Goal: Task Accomplishment & Management: Use online tool/utility

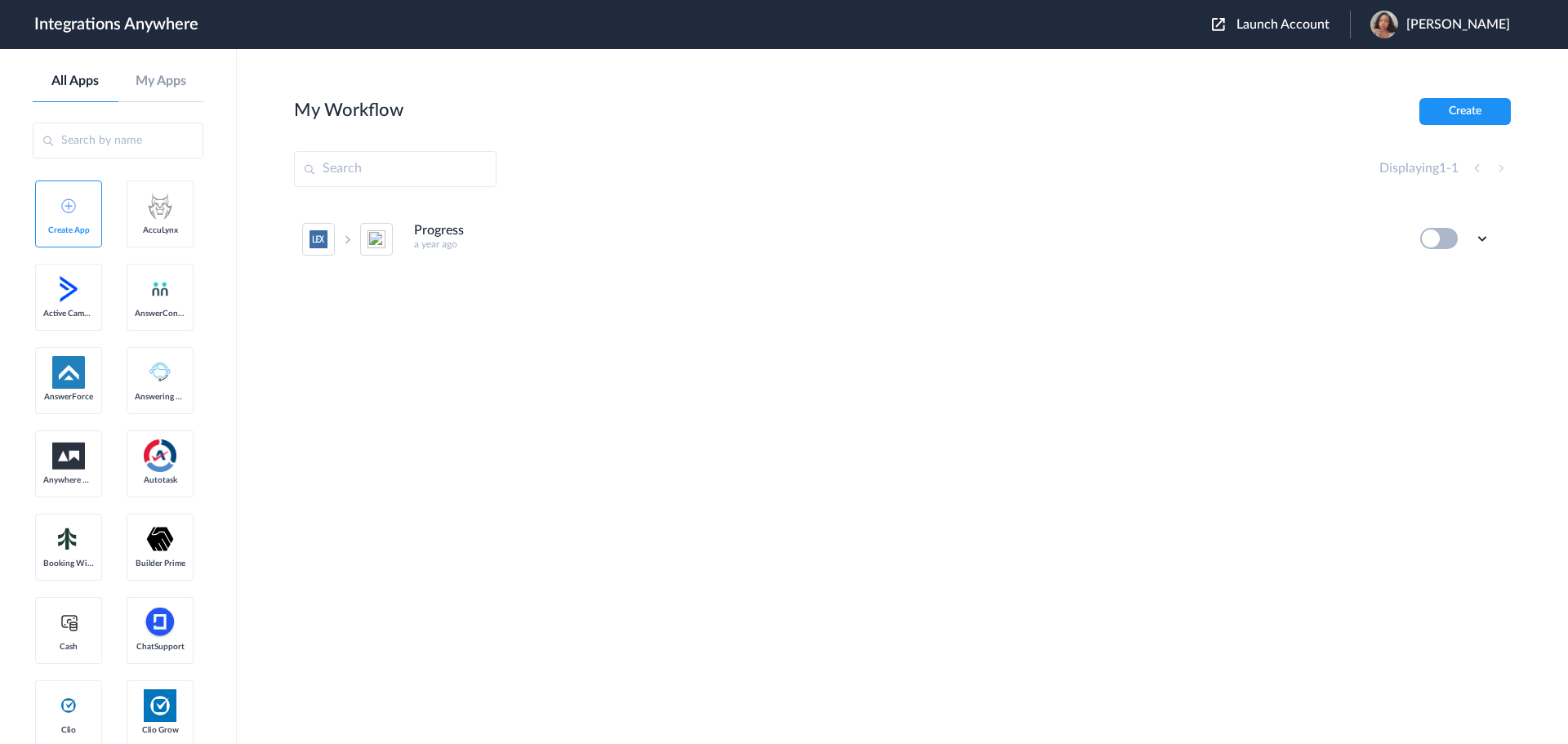
click at [1477, 28] on span "Kelsey Brinson" at bounding box center [1458, 25] width 103 height 16
click at [1396, 65] on link "Logout" at bounding box center [1379, 66] width 34 height 11
click at [1312, 24] on span "Launch Account" at bounding box center [1283, 24] width 93 height 13
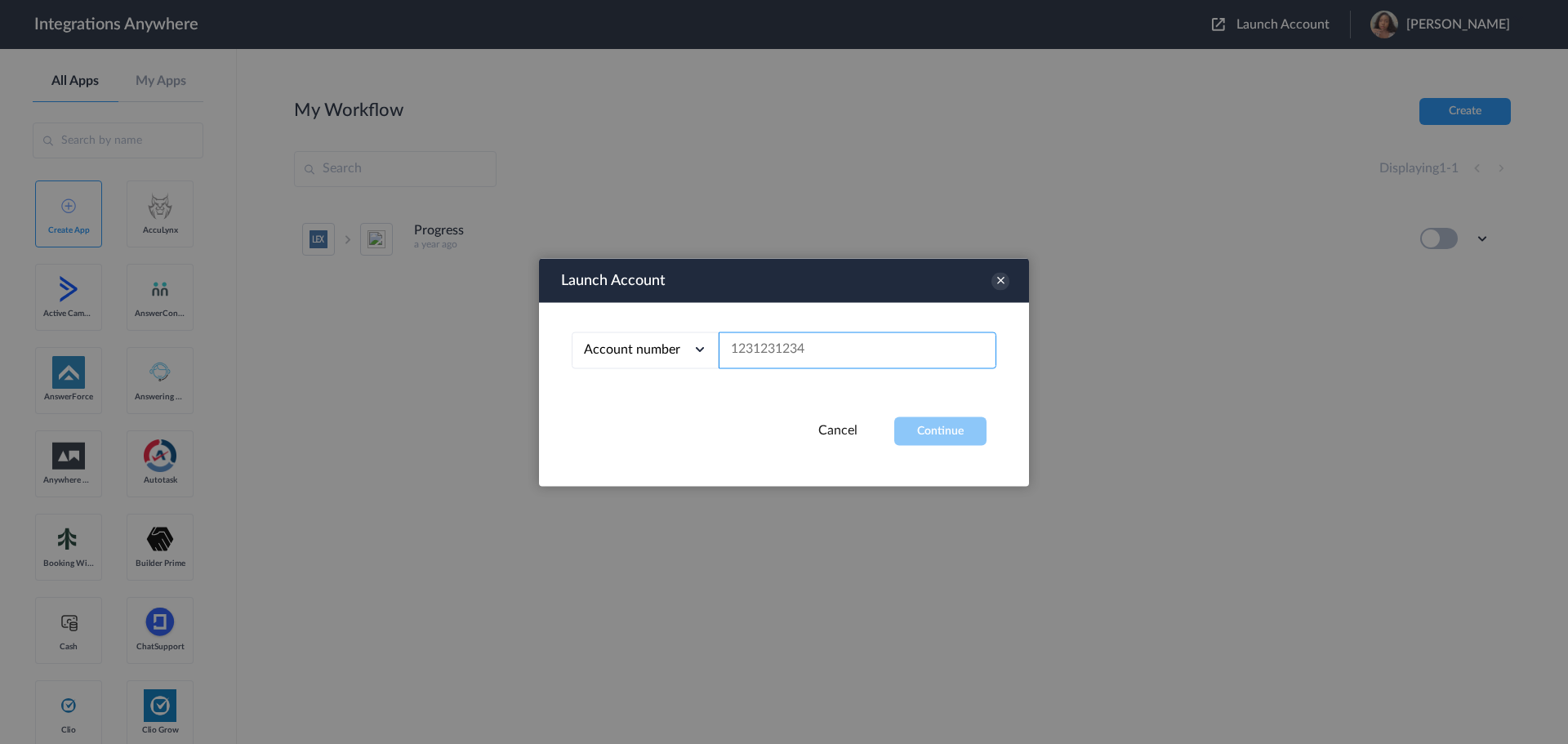
paste input "8666547508"
type input "8666547508"
click at [922, 435] on button "Continue" at bounding box center [941, 430] width 92 height 29
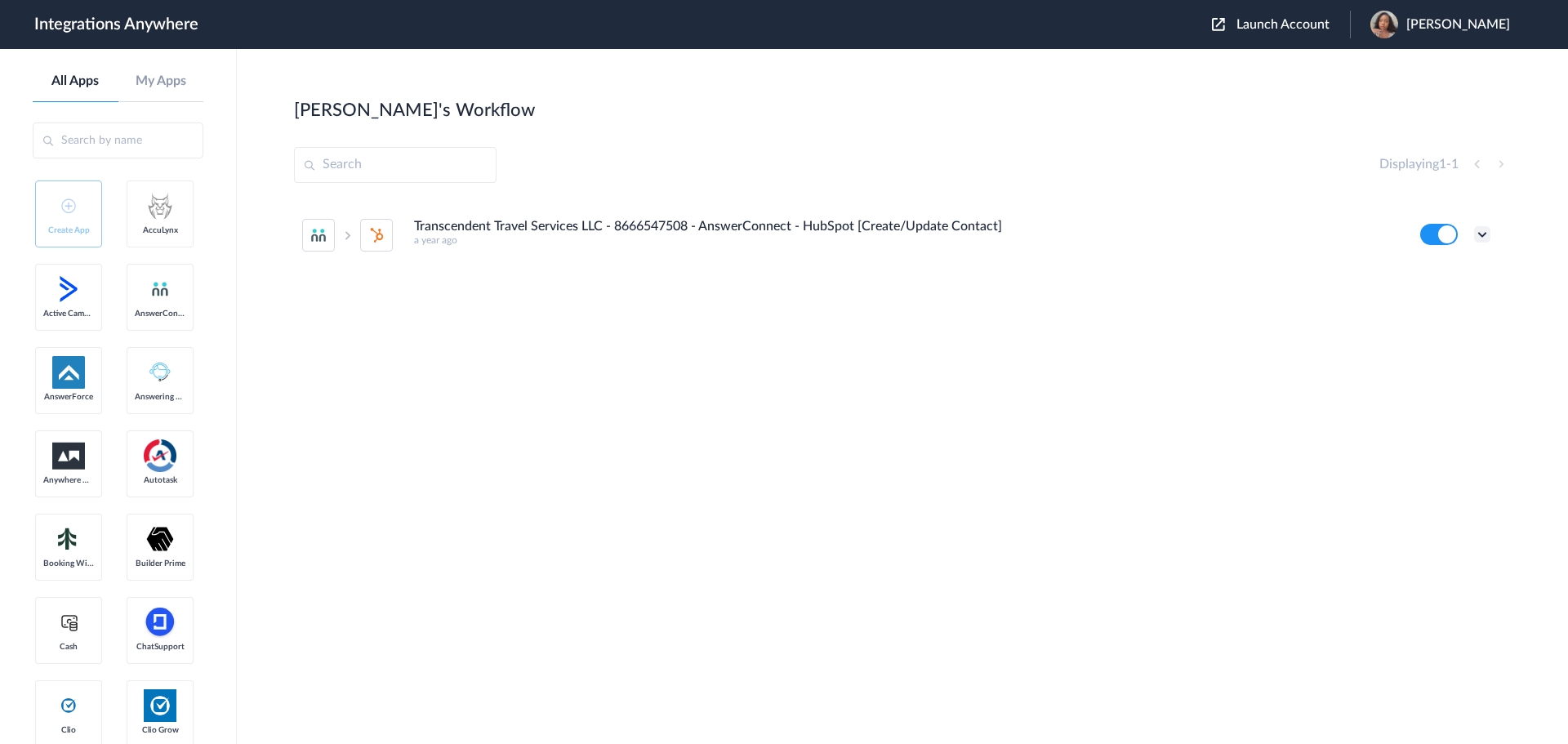
click at [1477, 230] on icon at bounding box center [1482, 234] width 17 height 17
click at [1420, 302] on link "Task history" at bounding box center [1435, 302] width 78 height 11
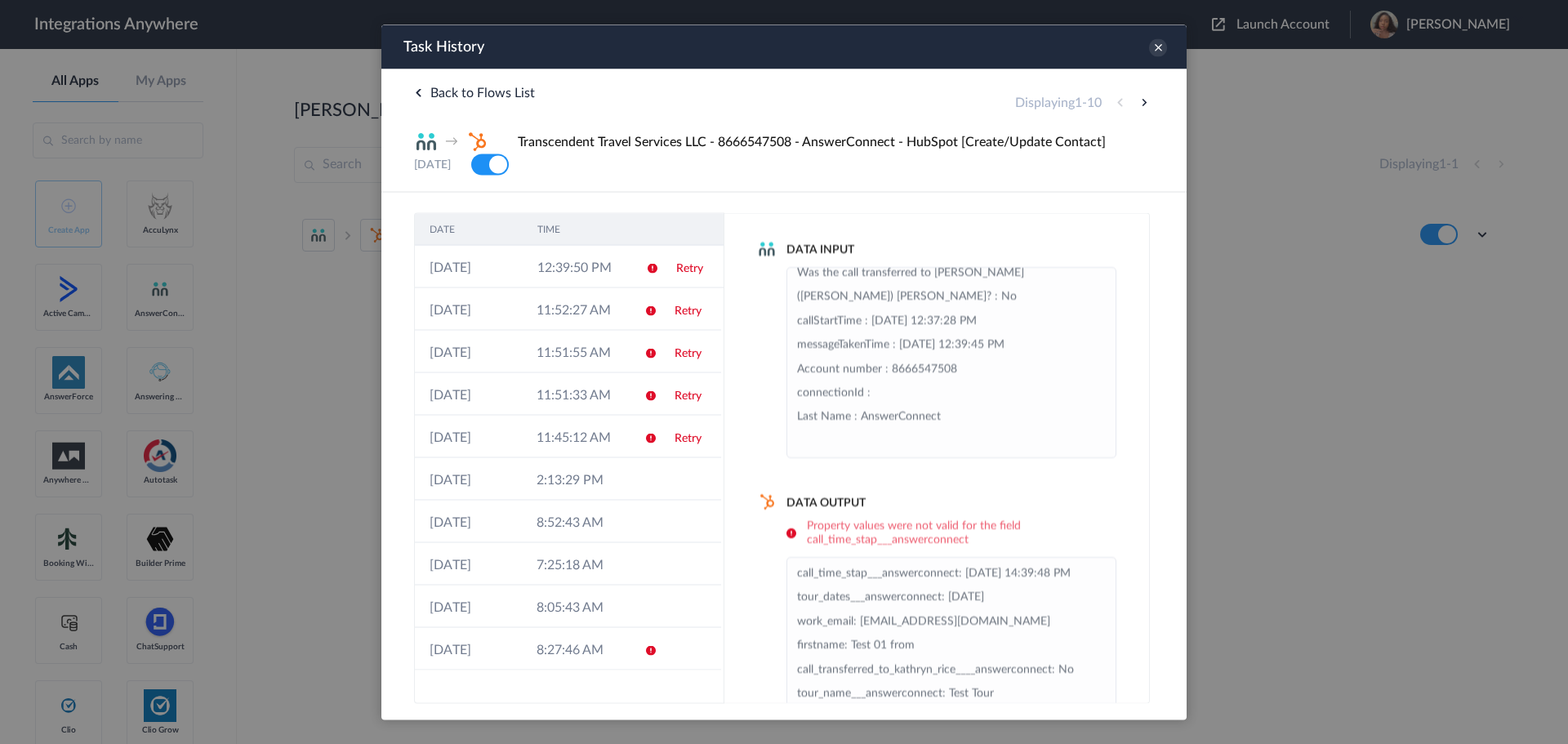
scroll to position [73, 0]
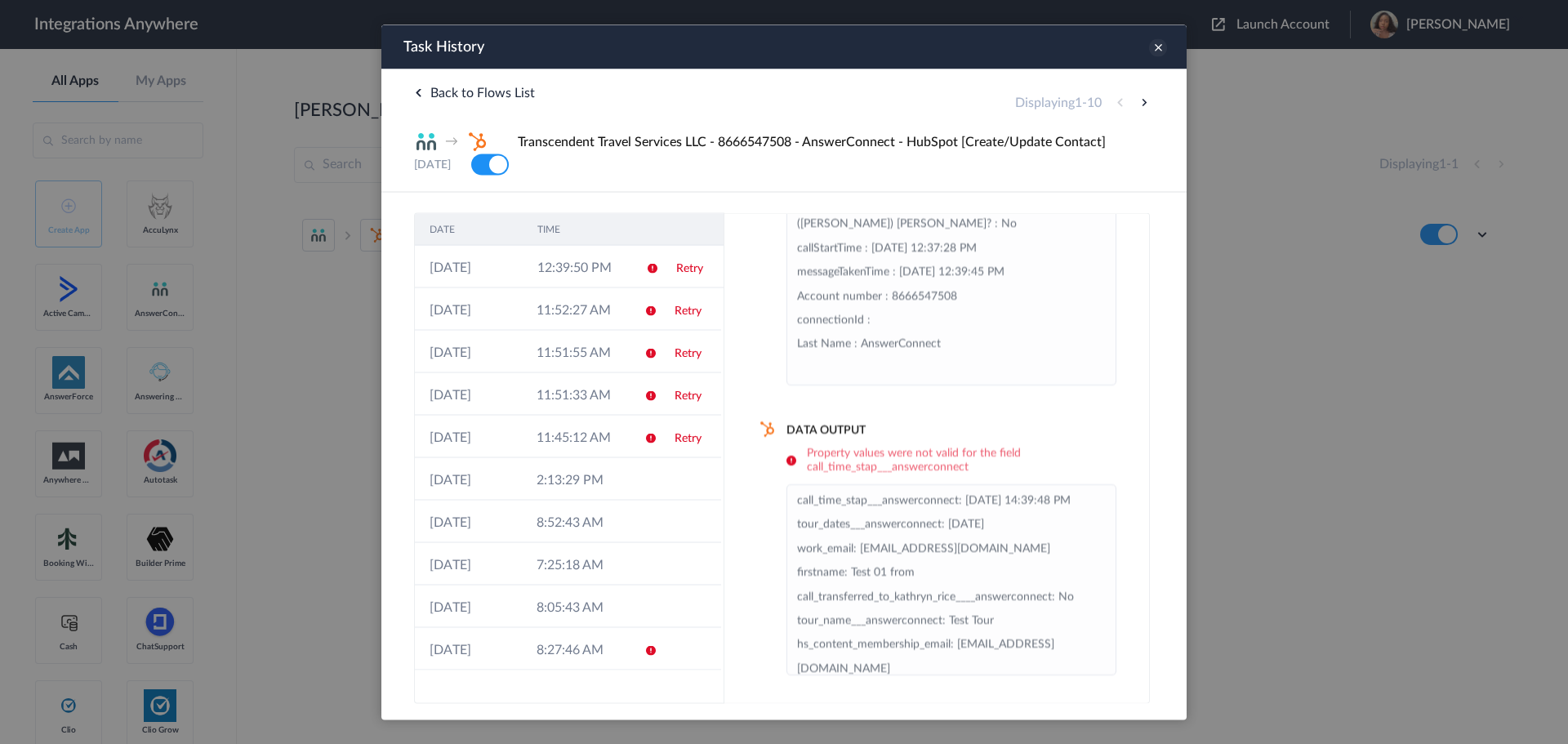
click at [1153, 54] on icon at bounding box center [1157, 47] width 18 height 18
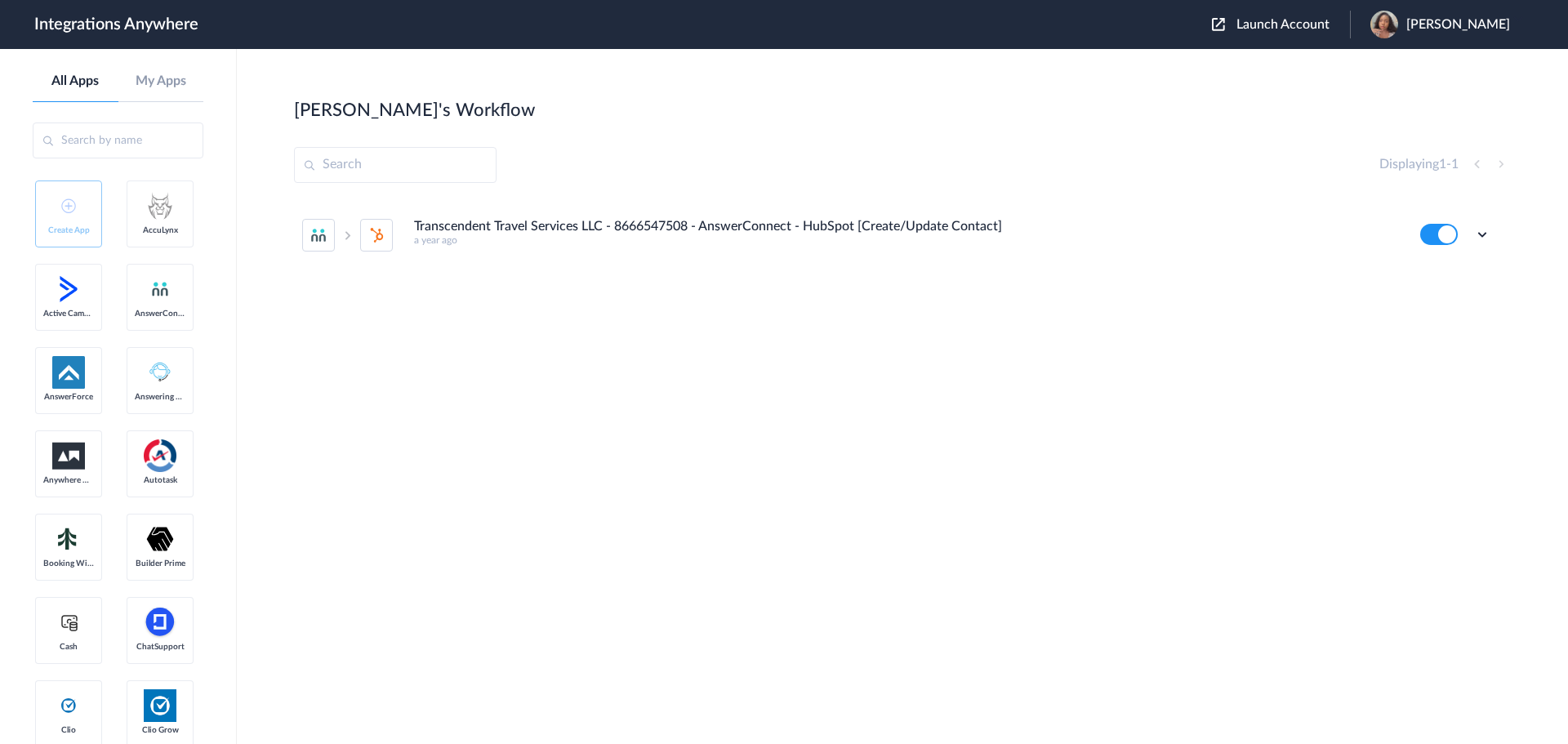
click at [611, 218] on li "Transcendent Travel Services LLC - 8666547508 - AnswerConnect - HubSpot [Create…" at bounding box center [896, 235] width 1188 height 72
click at [1481, 235] on icon at bounding box center [1482, 234] width 17 height 17
click at [1451, 269] on li "Edit" at bounding box center [1437, 272] width 106 height 30
click at [1481, 235] on icon at bounding box center [1482, 234] width 17 height 17
click at [1436, 300] on link "Task history" at bounding box center [1435, 302] width 78 height 11
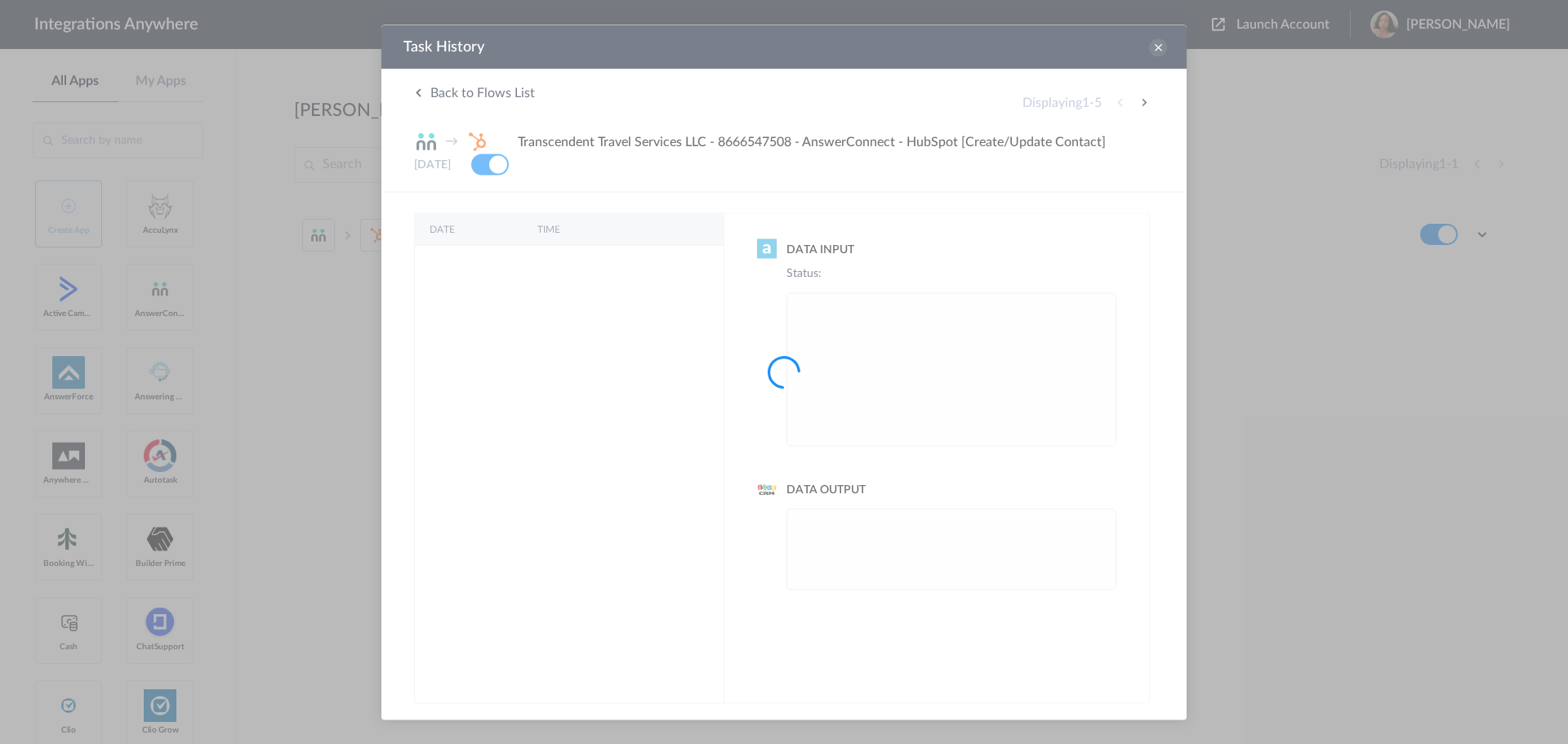
scroll to position [0, 0]
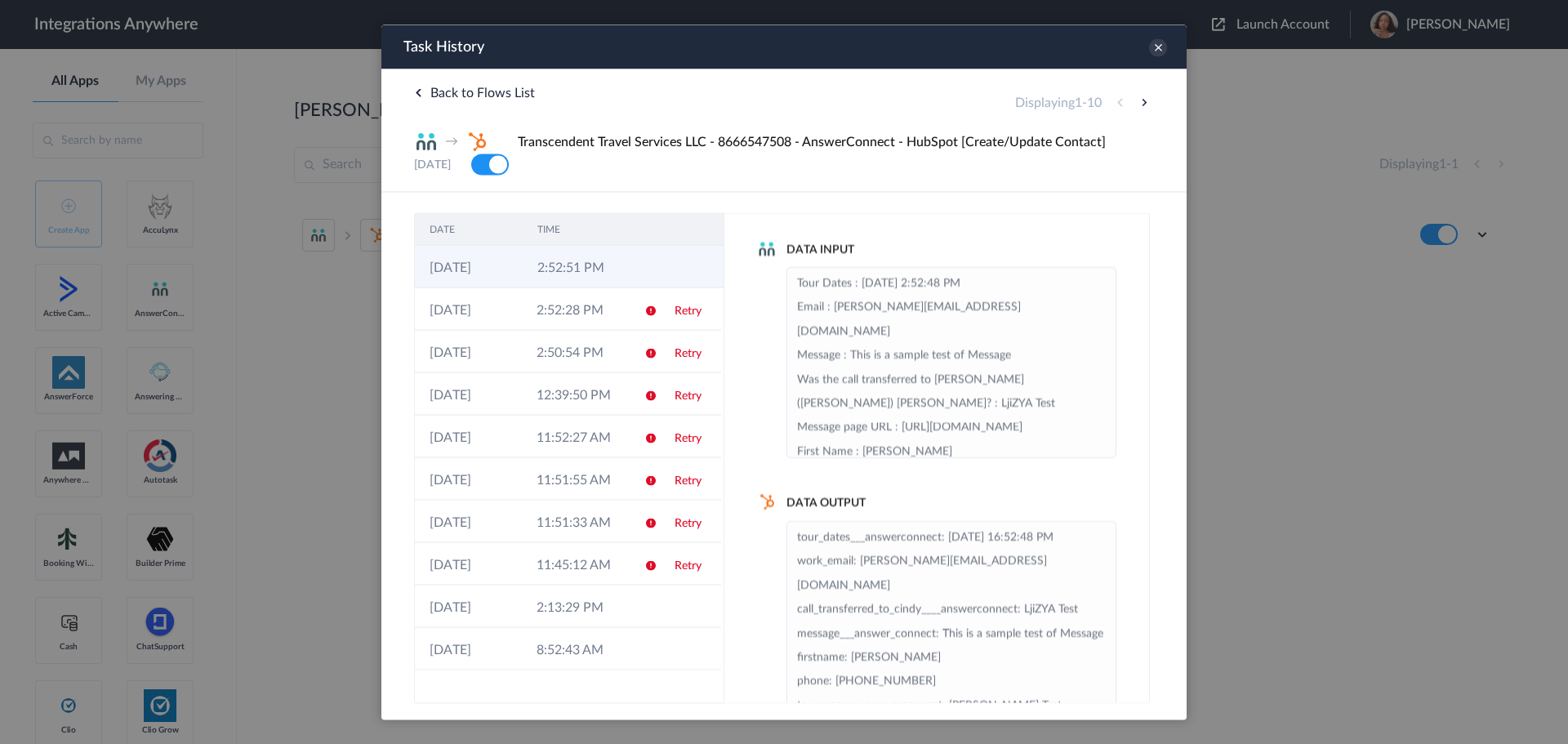
click at [590, 269] on td "2:52:51 PM" at bounding box center [576, 266] width 108 height 42
click at [621, 306] on td "2:52:28 PM" at bounding box center [575, 308] width 107 height 42
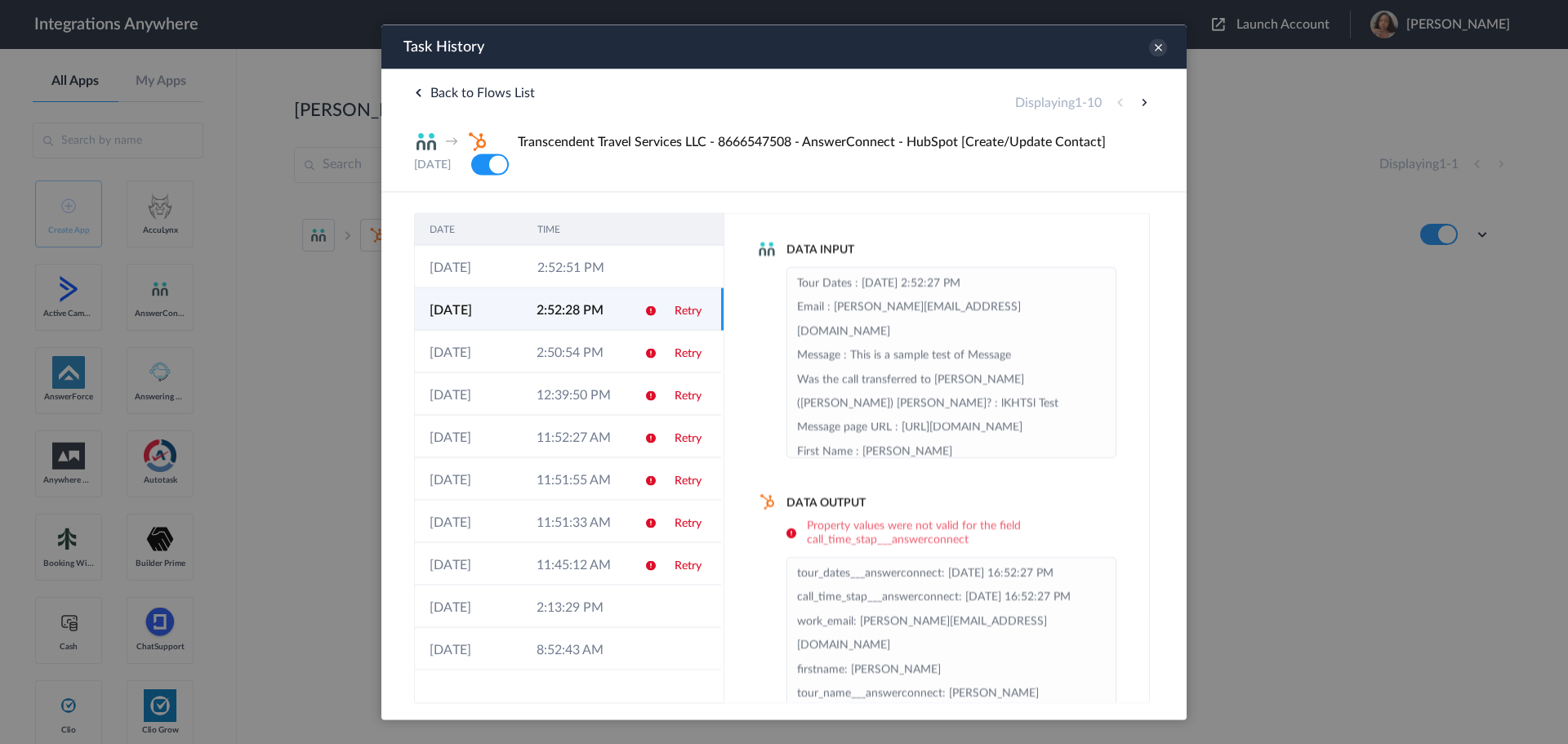
click at [690, 311] on link "Retry" at bounding box center [688, 310] width 27 height 11
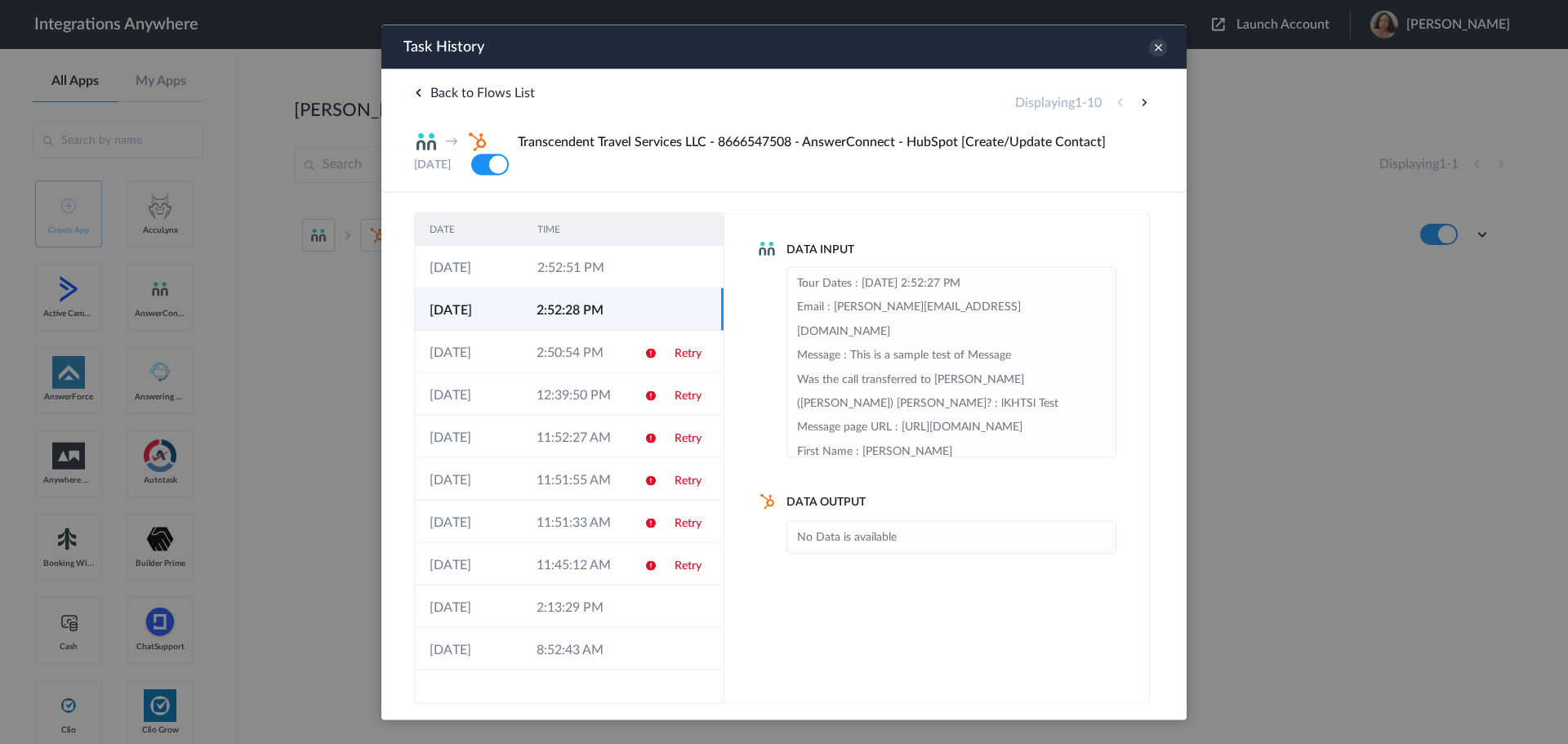
click at [1168, 53] on div "Task History" at bounding box center [784, 47] width 805 height 44
click at [584, 359] on td "2:50:54 PM" at bounding box center [575, 351] width 107 height 42
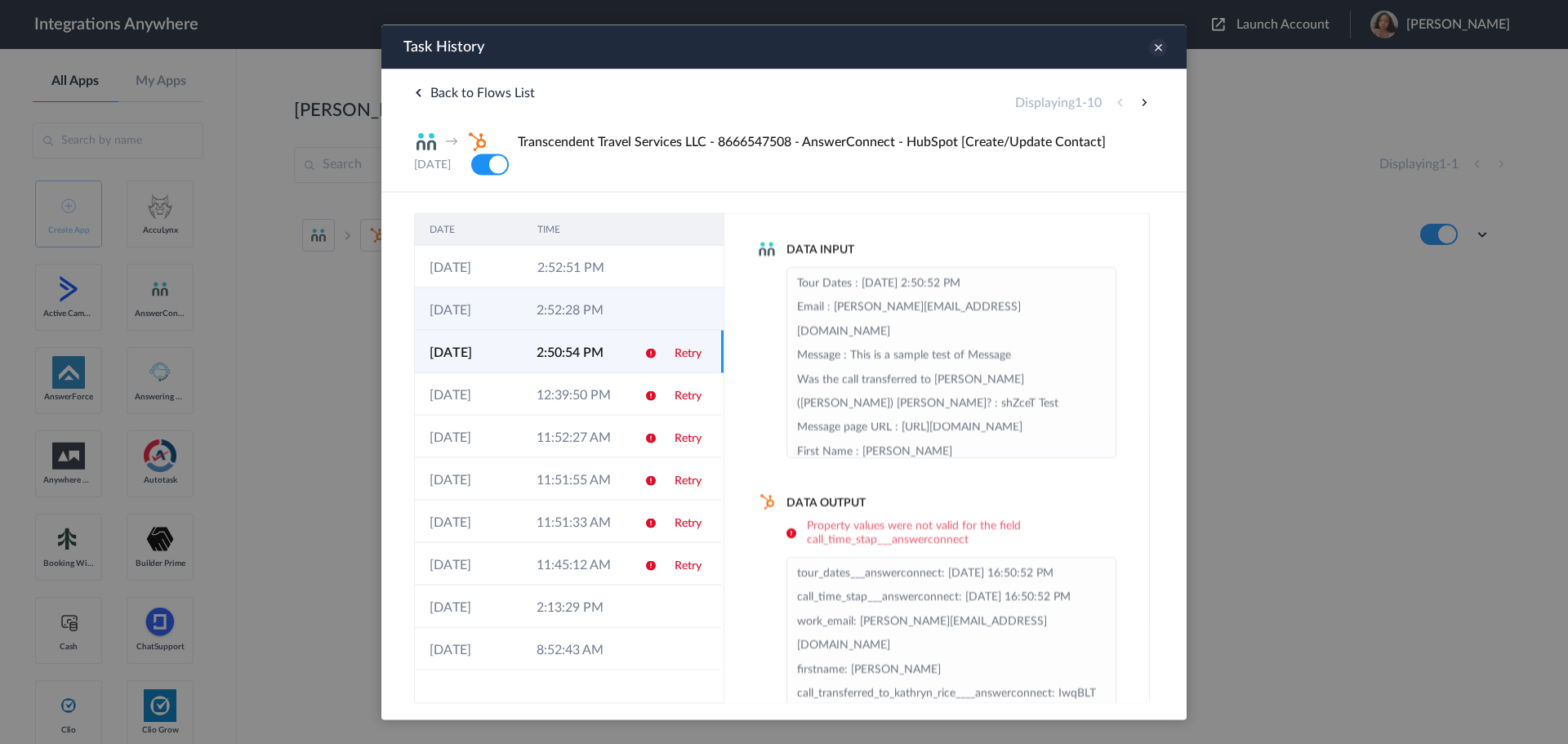
click at [1158, 49] on icon at bounding box center [1157, 47] width 18 height 18
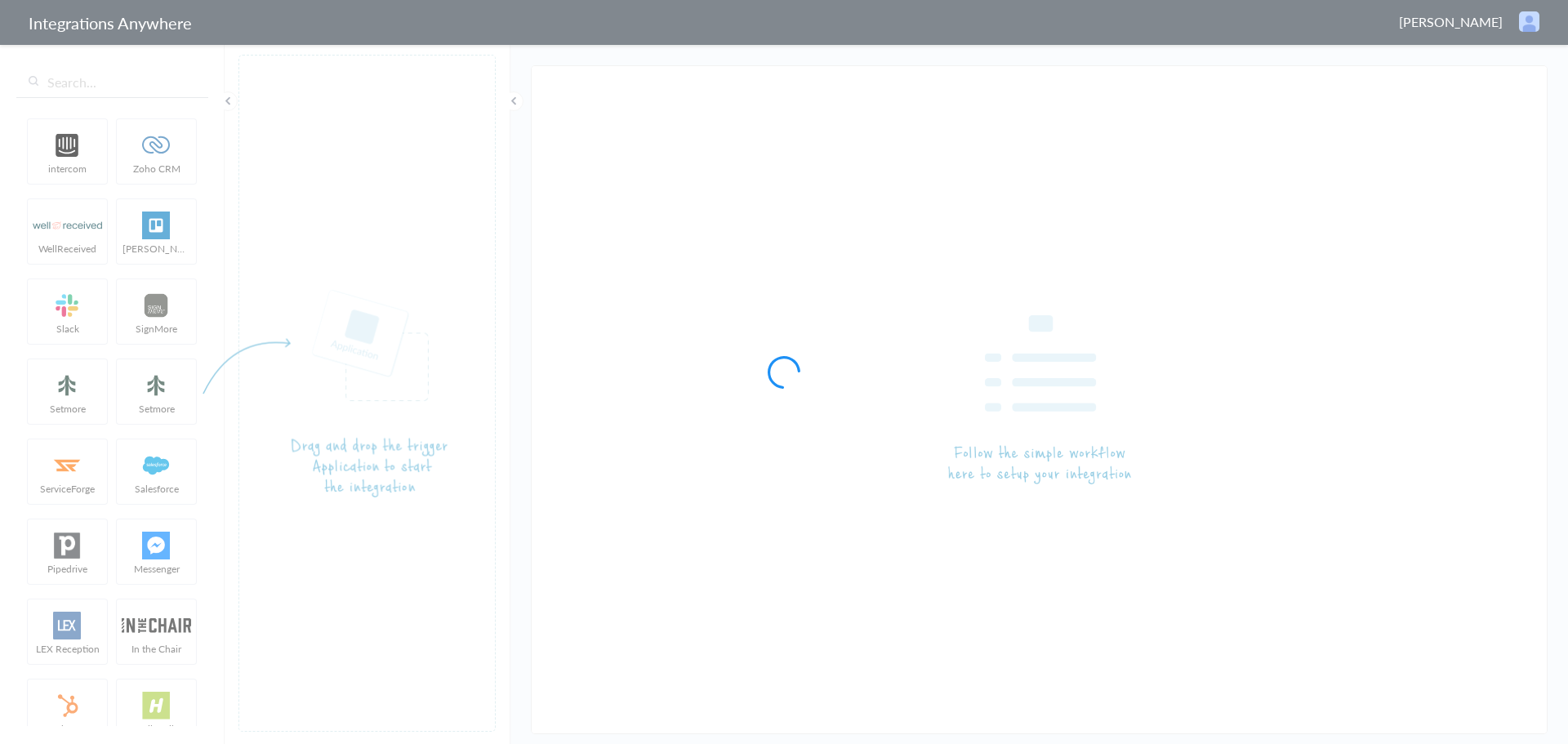
type input "Transcendent Travel Services LLC - 8666547508 - AnswerConnect - HubSpot [Create…"
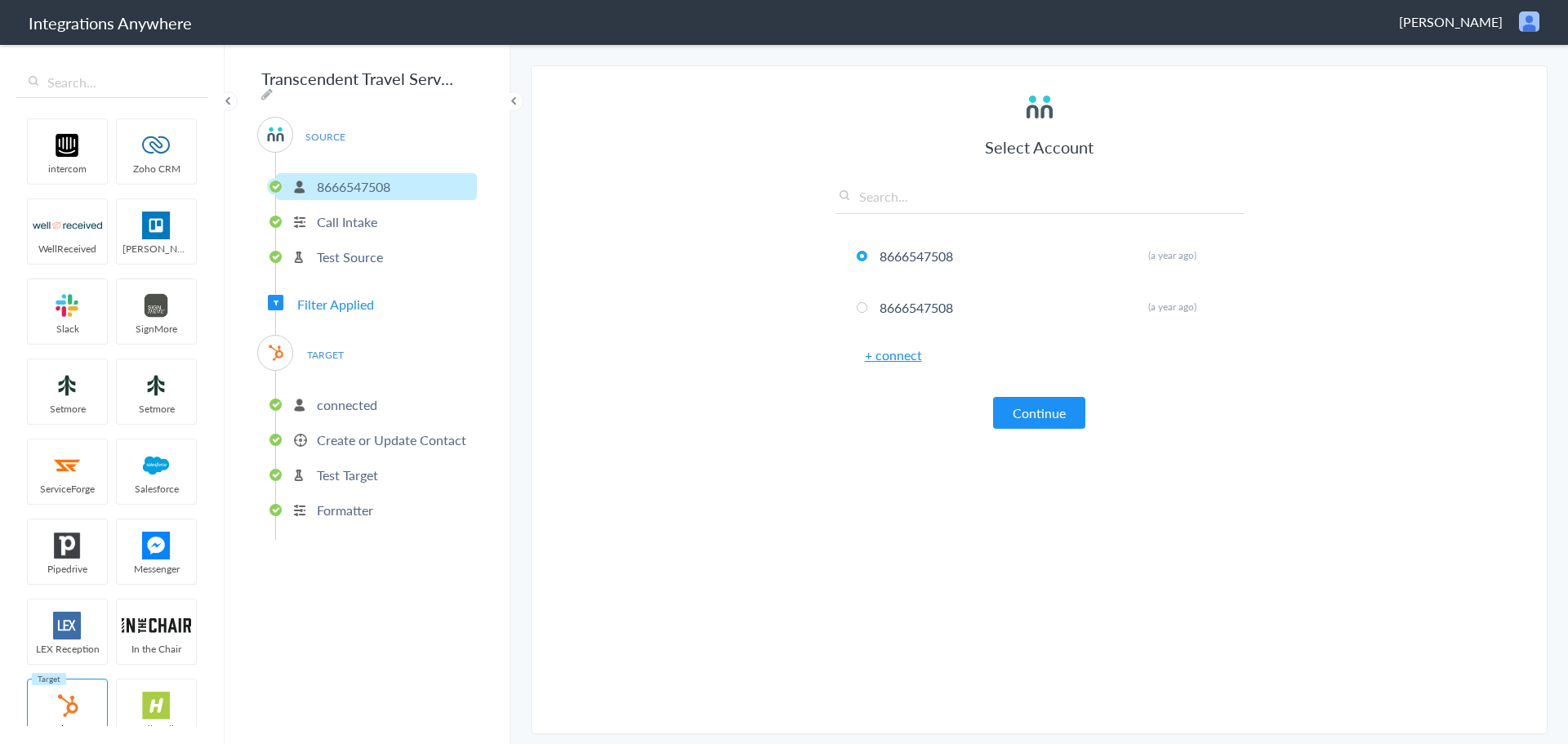
click at [342, 248] on p "Test Source" at bounding box center [350, 257] width 66 height 18
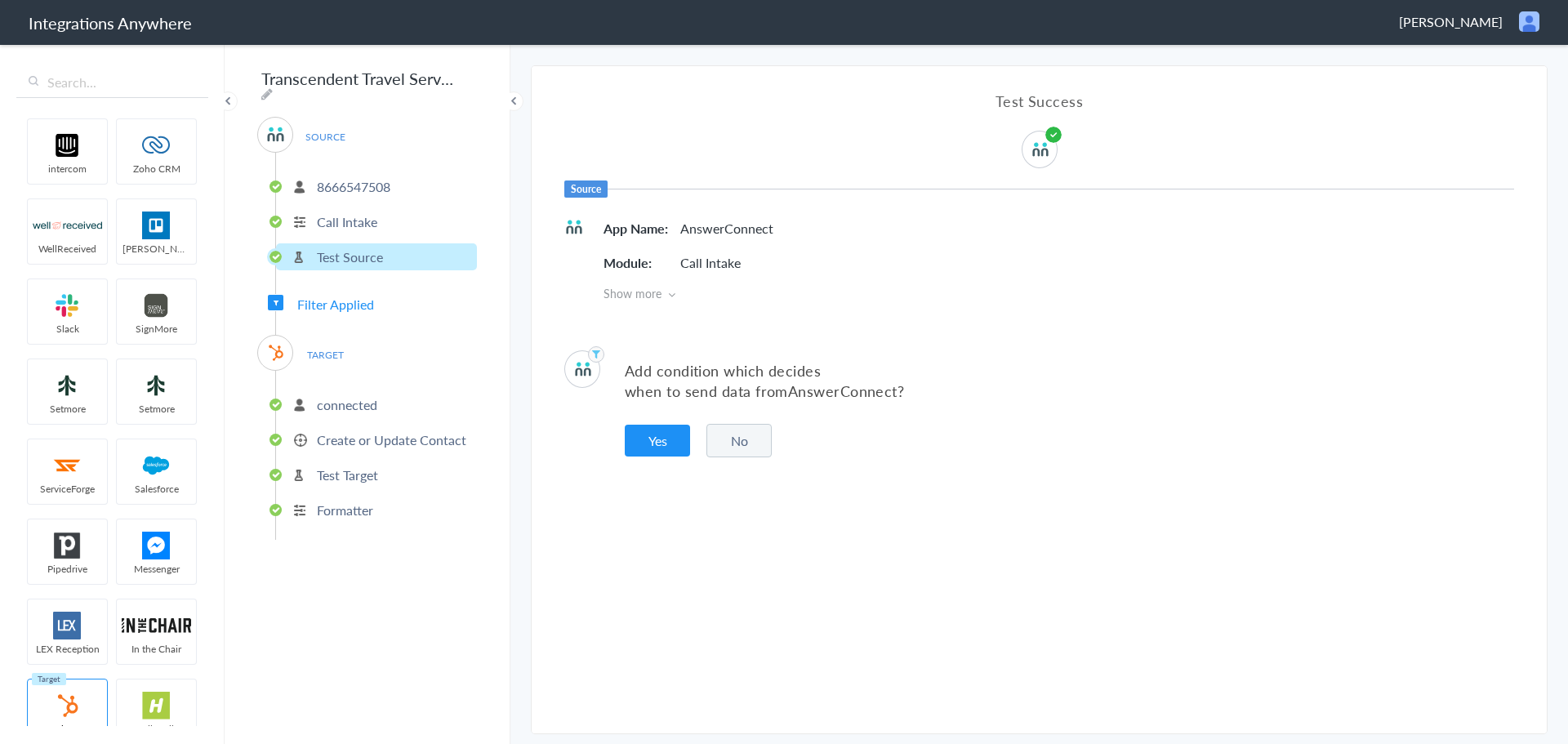
click at [331, 396] on p "connected" at bounding box center [346, 404] width 60 height 18
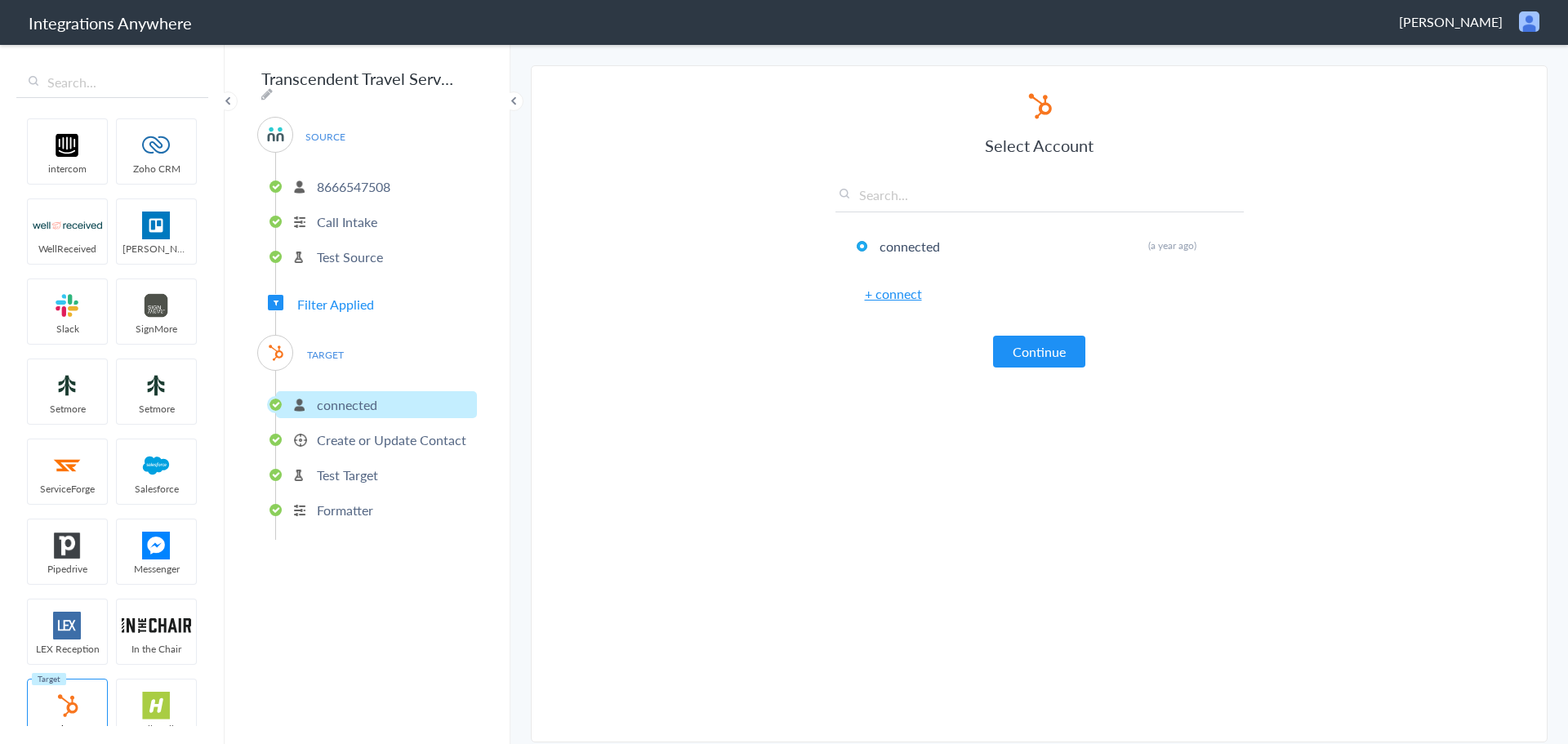
click at [331, 430] on p "Create or Update Contact" at bounding box center [392, 439] width 150 height 18
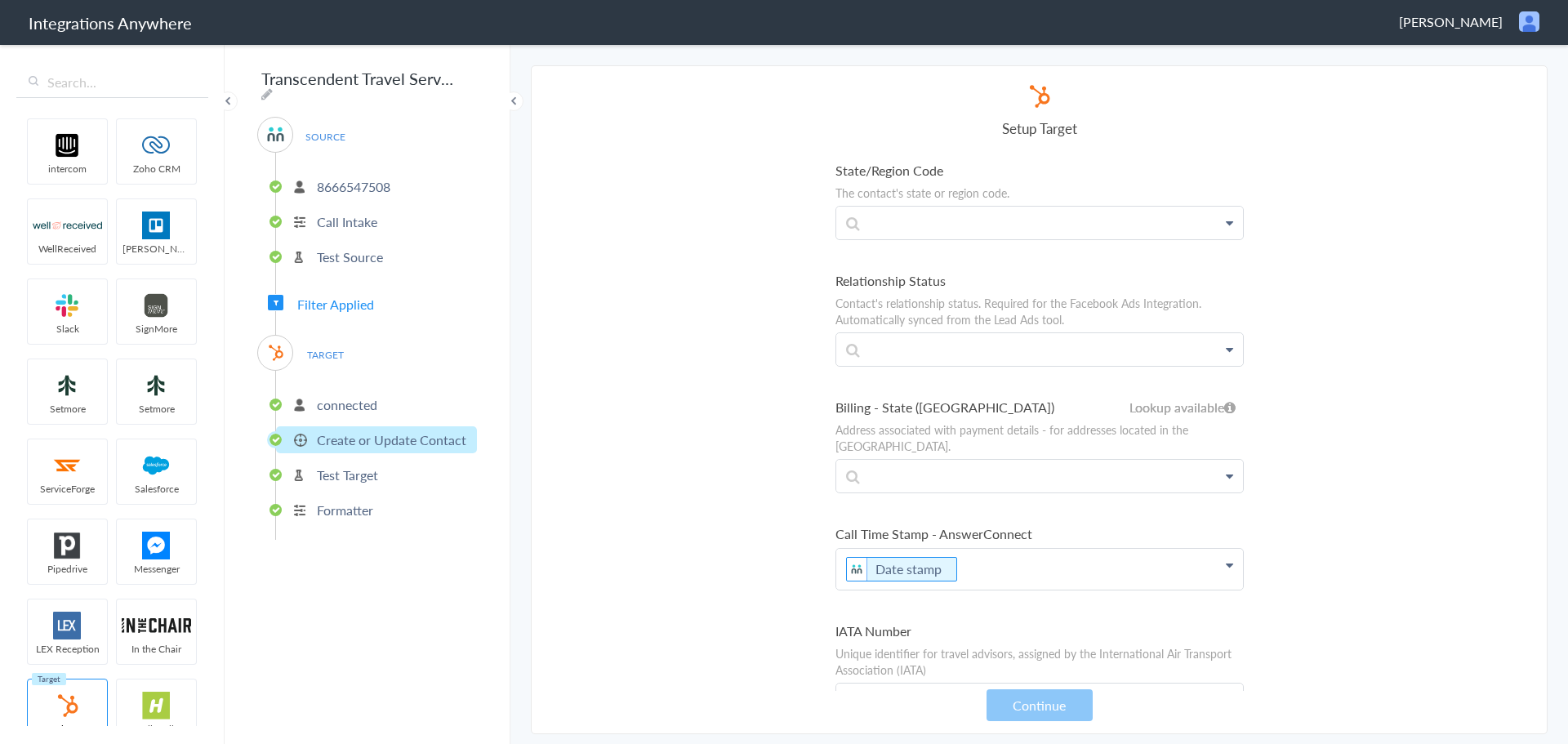
scroll to position [7757, 0]
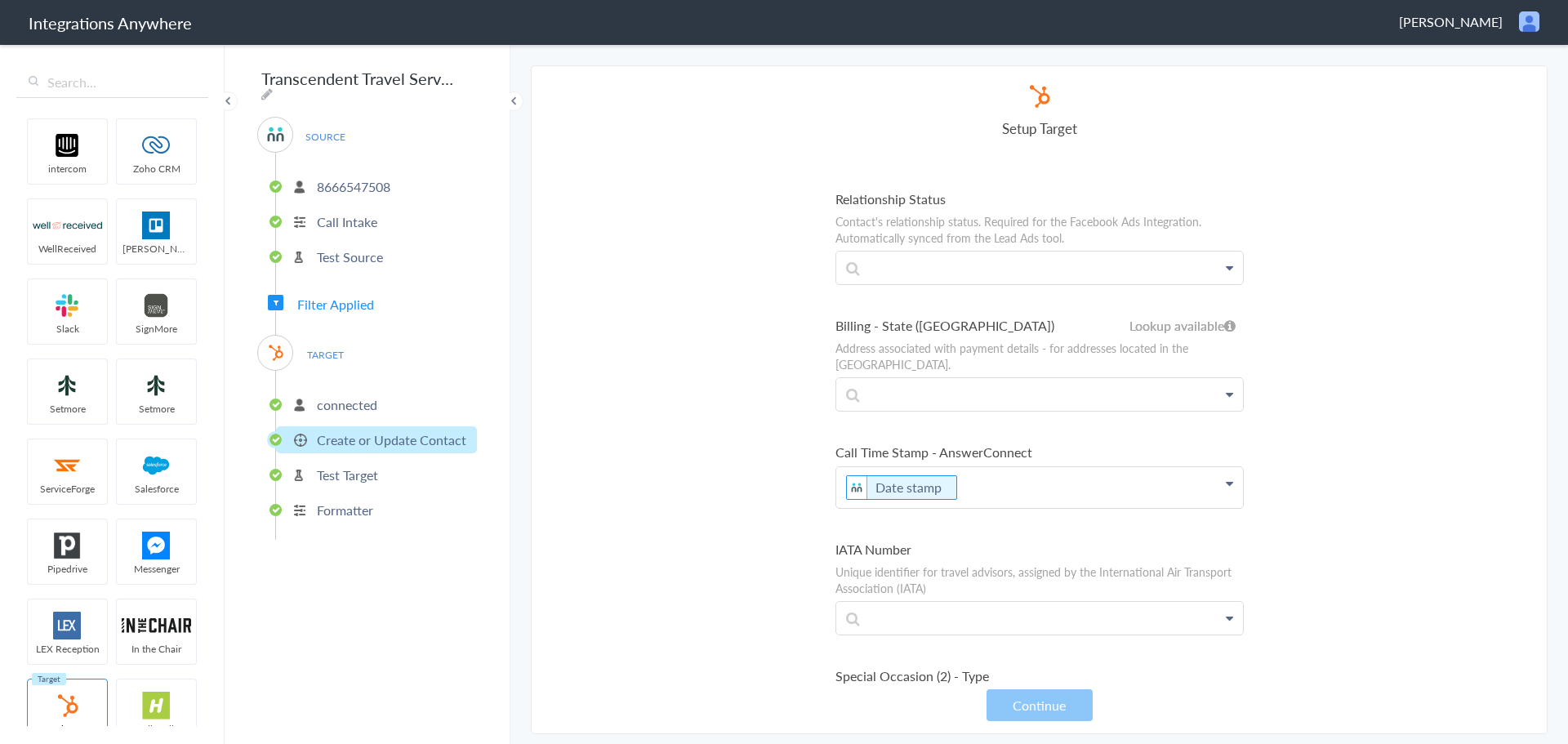
click at [979, 467] on p "Date stamp" at bounding box center [1040, 487] width 406 height 41
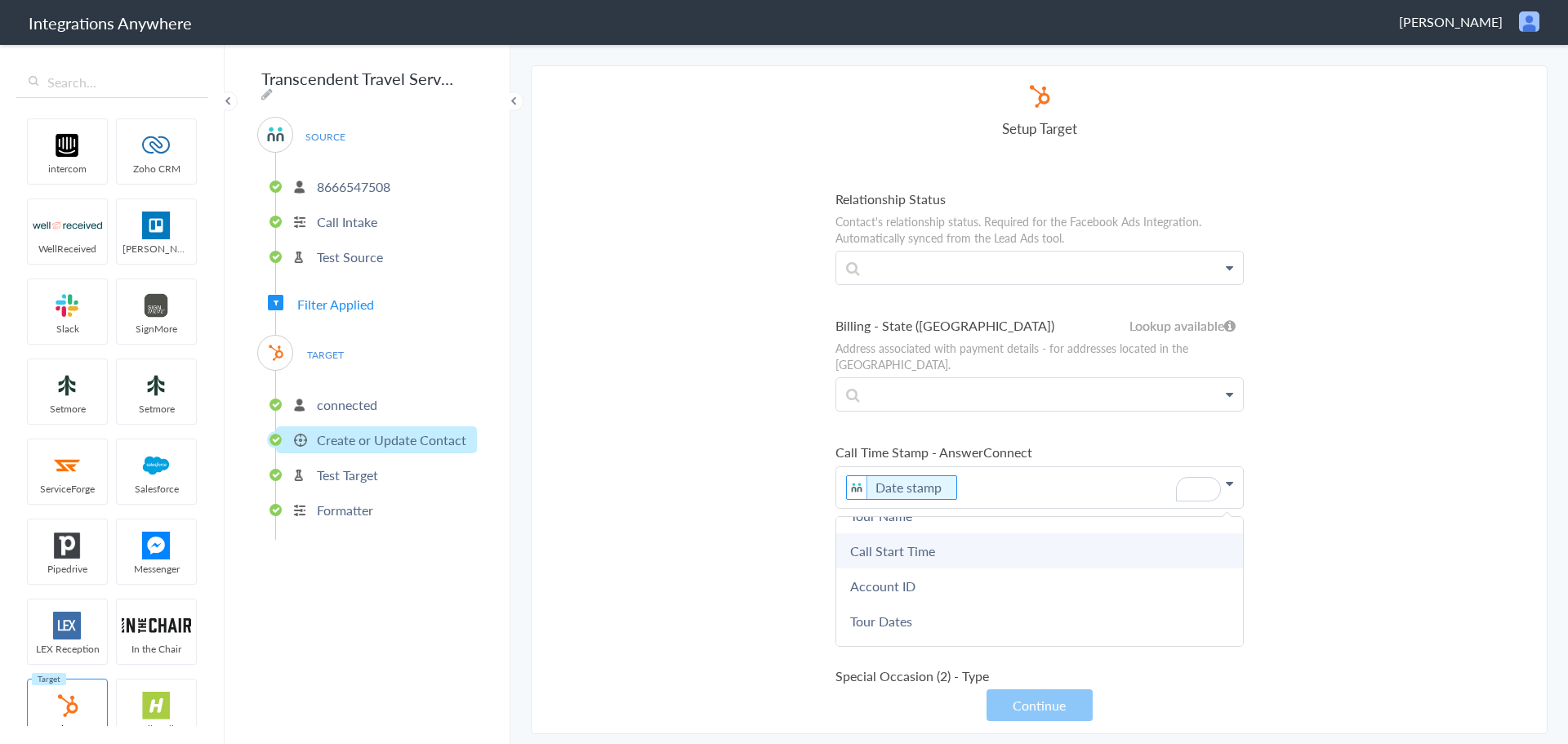
click at [986, 534] on link "Call Start Time" at bounding box center [1040, 551] width 406 height 35
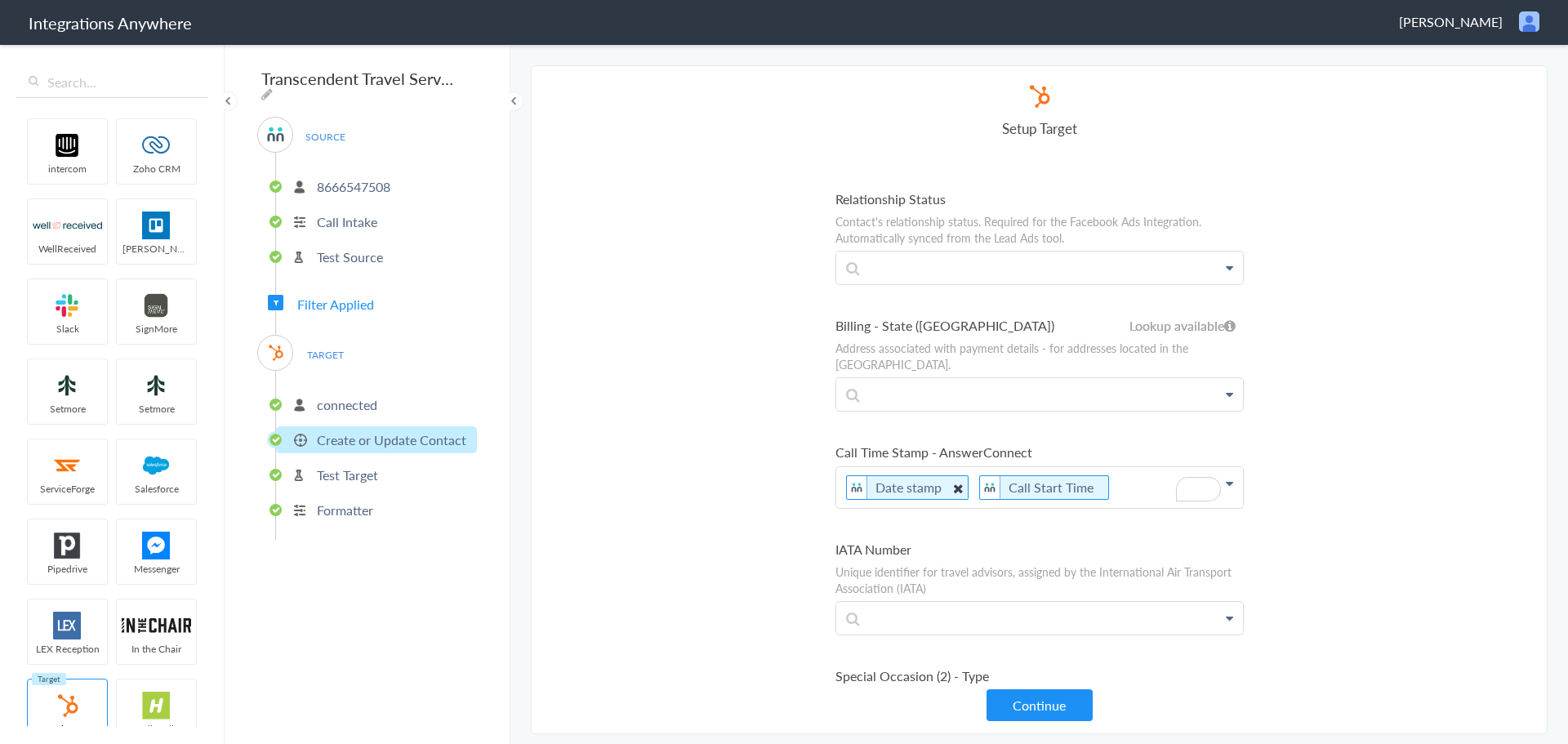
click at [955, 477] on icon "To enrich screen reader interactions, please activate Accessibility in Grammarl…" at bounding box center [957, 487] width 18 height 20
click at [754, 449] on section "Select Account 8666547508 Rename Delete (a year ago) 8666547508 Rename Delete (…" at bounding box center [1039, 400] width 1017 height 668
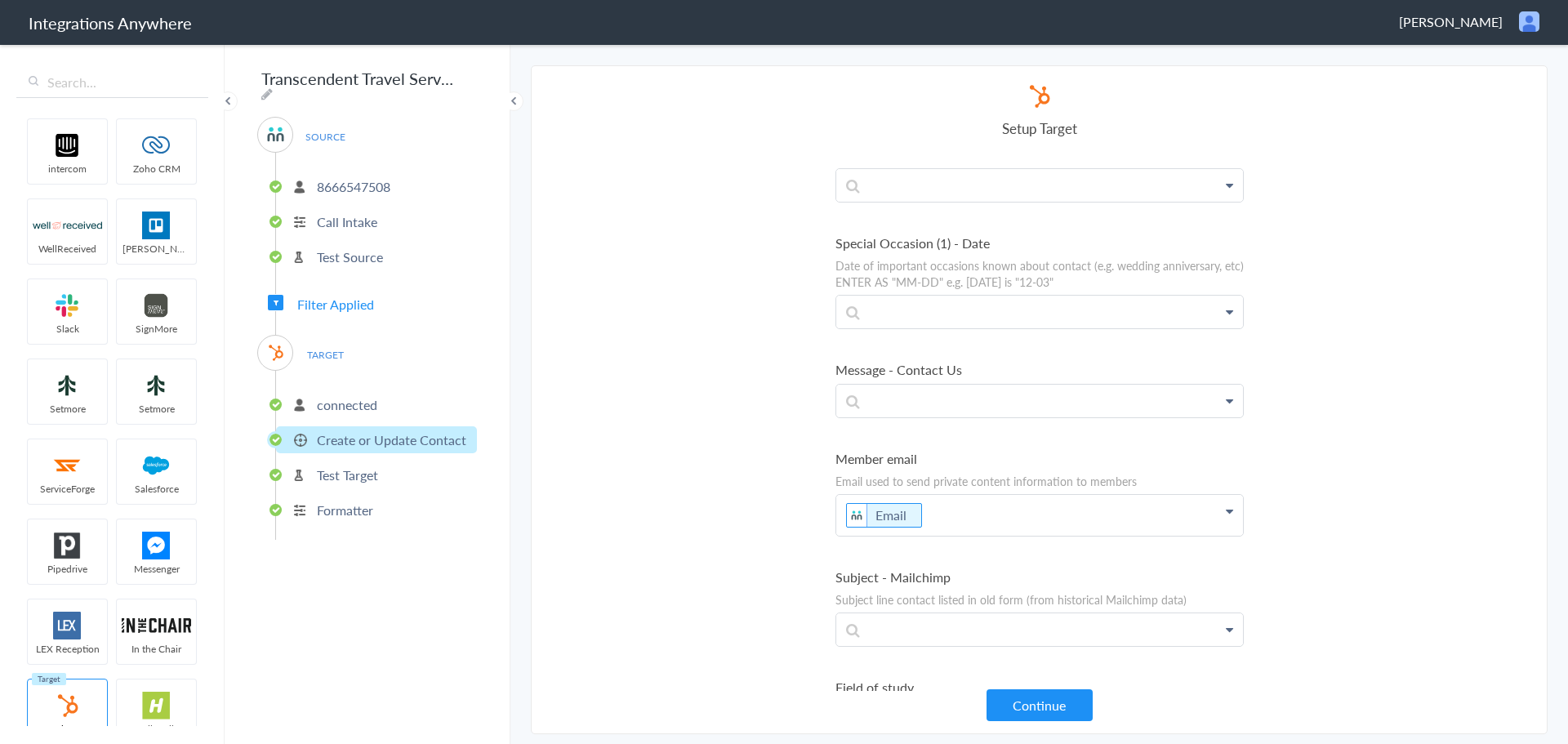
scroll to position [8614, 0]
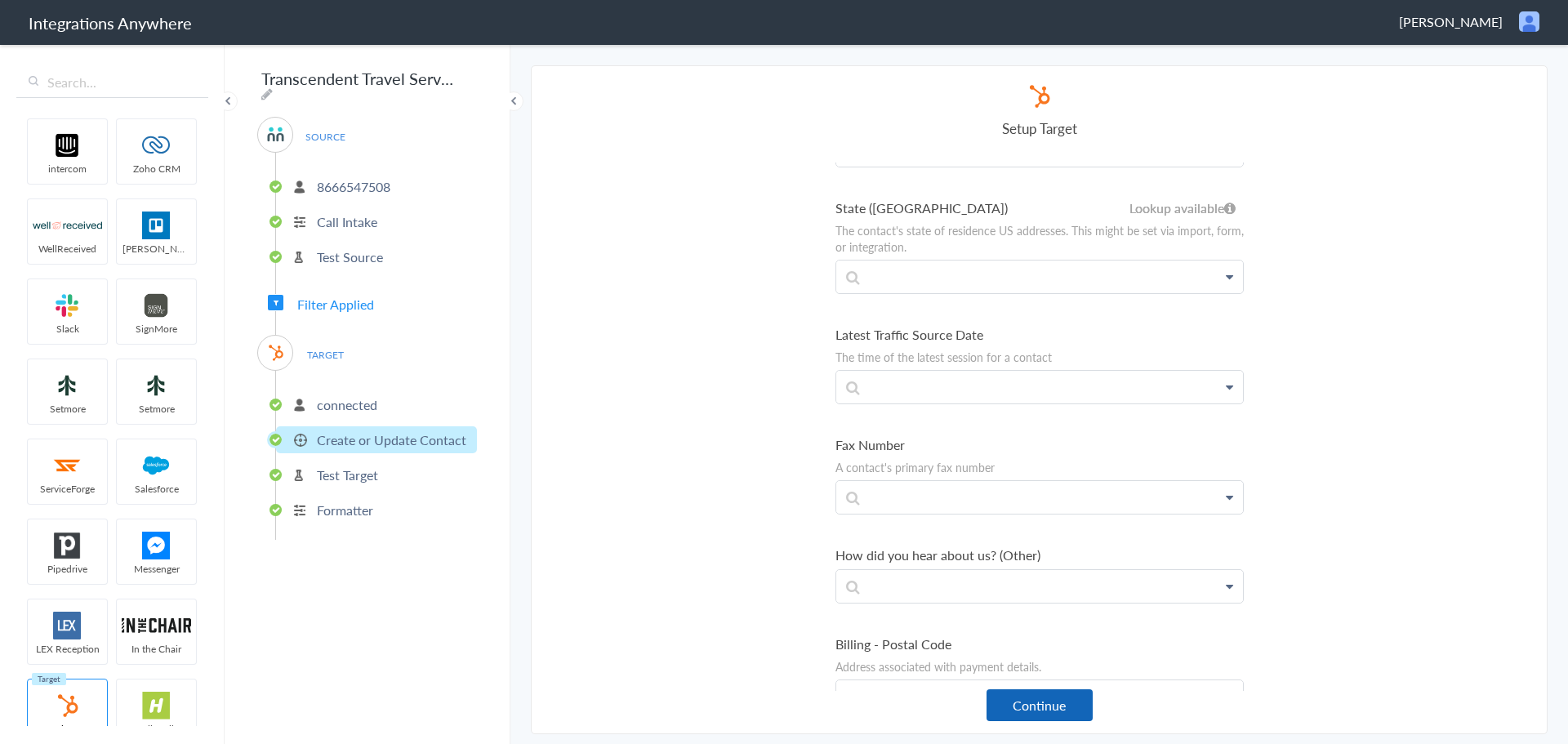
click at [1027, 707] on button "Continue" at bounding box center [1039, 705] width 106 height 31
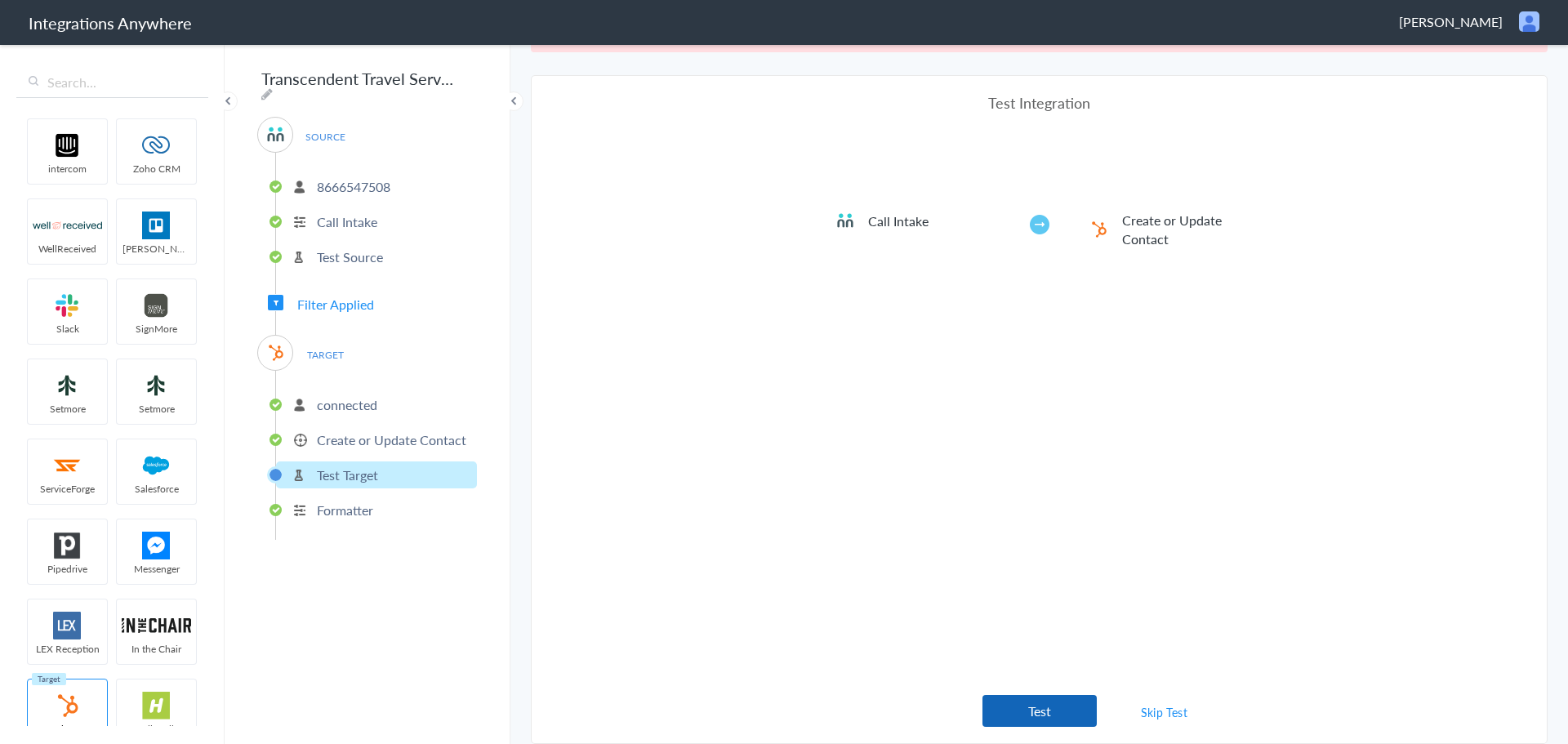
click at [995, 713] on button "Test" at bounding box center [1040, 711] width 115 height 31
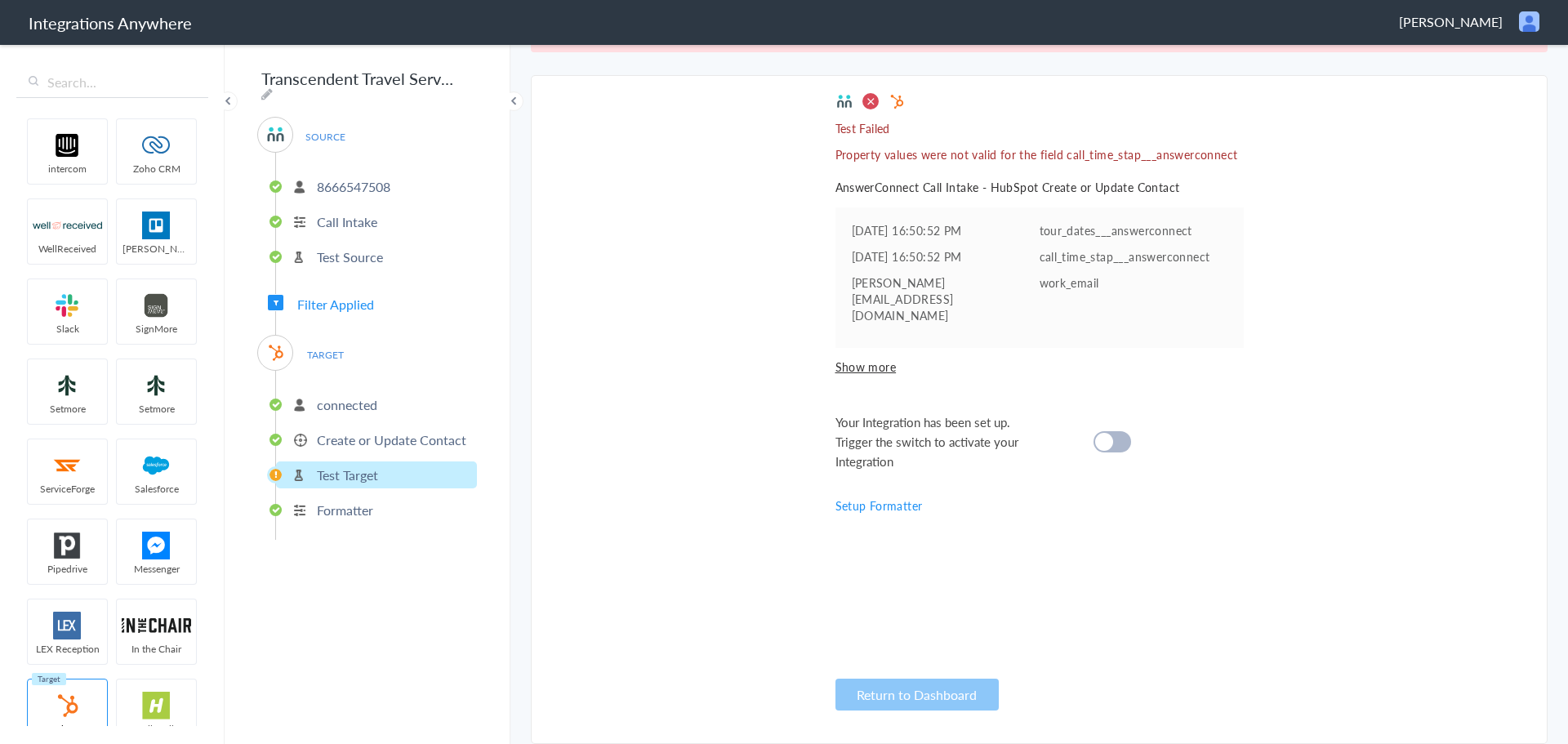
click at [1102, 433] on cite at bounding box center [1104, 441] width 18 height 18
click at [280, 299] on span "Filter Applied" at bounding box center [275, 302] width 16 height 16
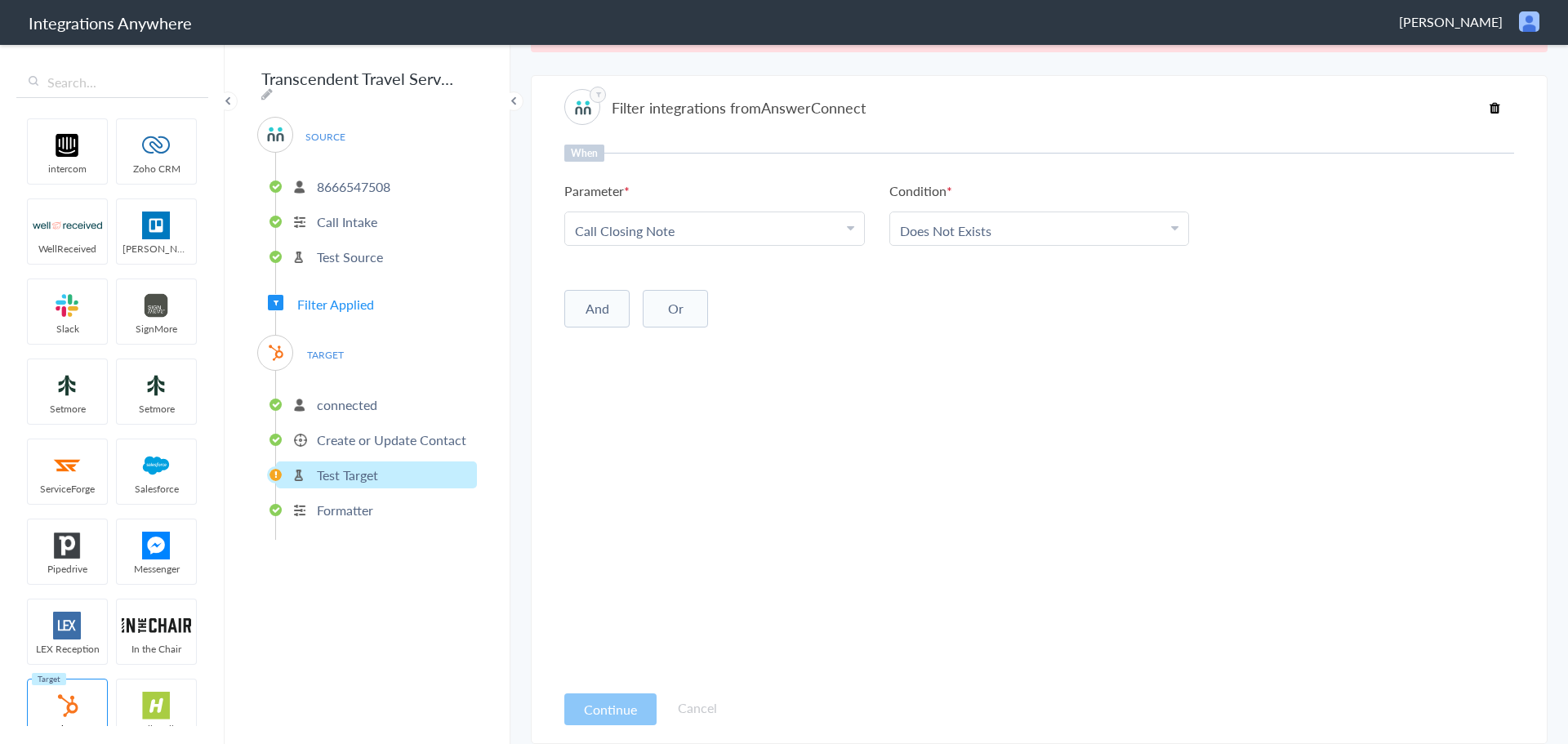
click at [338, 400] on p "connected" at bounding box center [346, 404] width 60 height 18
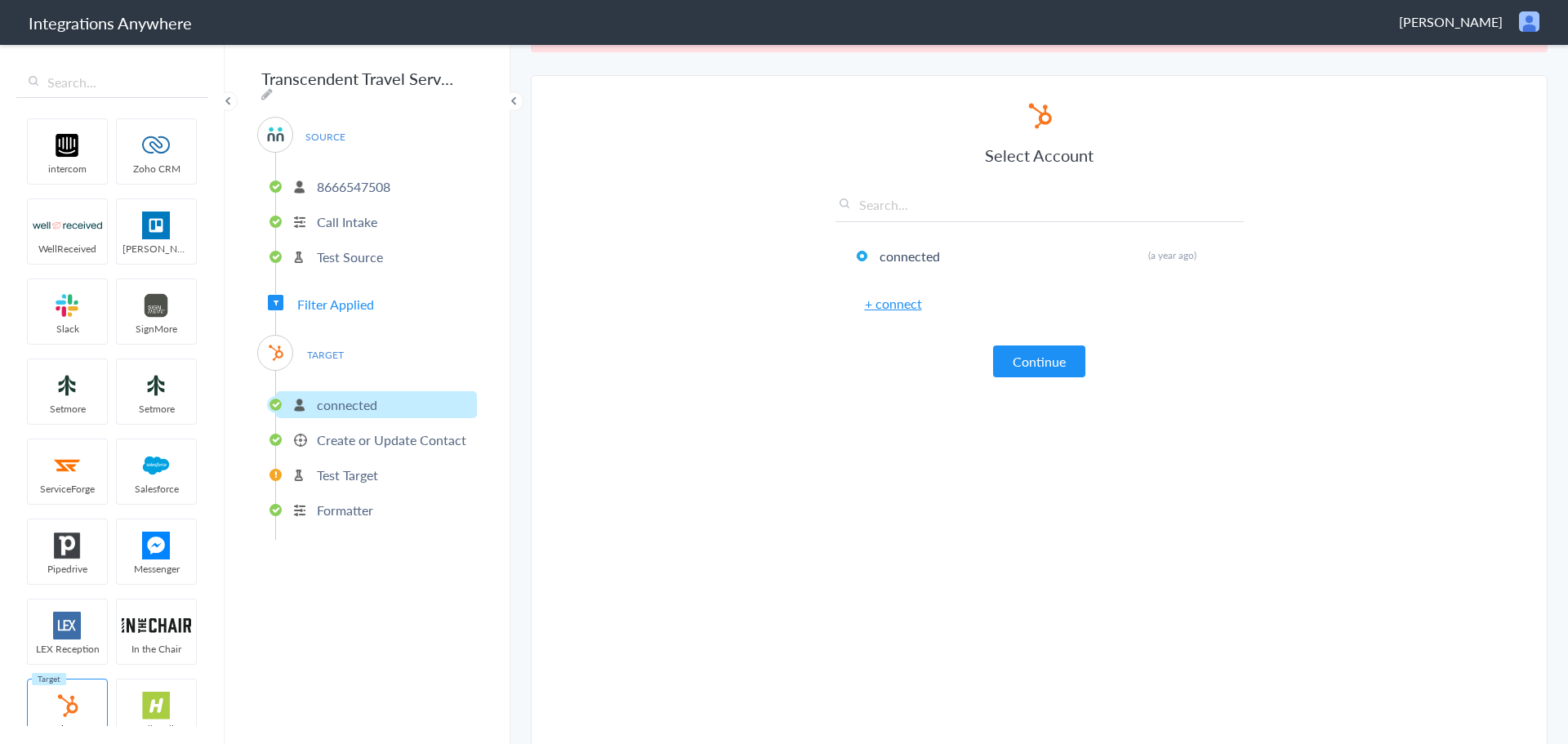
click at [363, 438] on p "Create or Update Contact" at bounding box center [392, 439] width 150 height 18
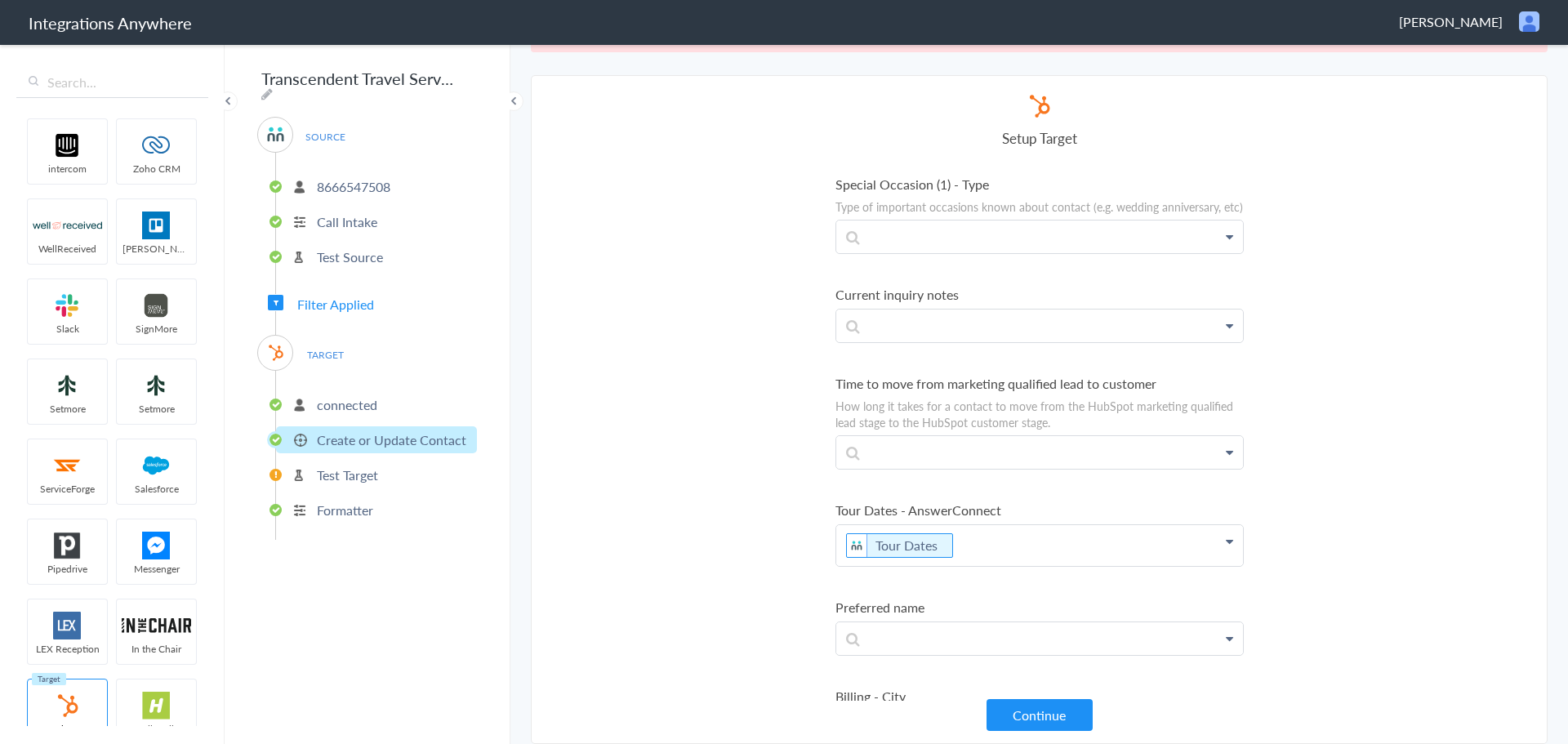
click at [1092, 525] on p "Tour Dates" at bounding box center [1040, 546] width 406 height 41
click at [1004, 525] on p "Tour Dates" at bounding box center [1040, 546] width 406 height 41
click at [1093, 525] on p "Tour Dates" at bounding box center [1040, 546] width 406 height 41
drag, startPoint x: 660, startPoint y: 442, endPoint x: 761, endPoint y: 460, distance: 102.6
click at [674, 450] on section "Select Account 8666547508 Rename Delete (a year ago) 8666547508 Rename Delete (…" at bounding box center [1039, 409] width 1017 height 668
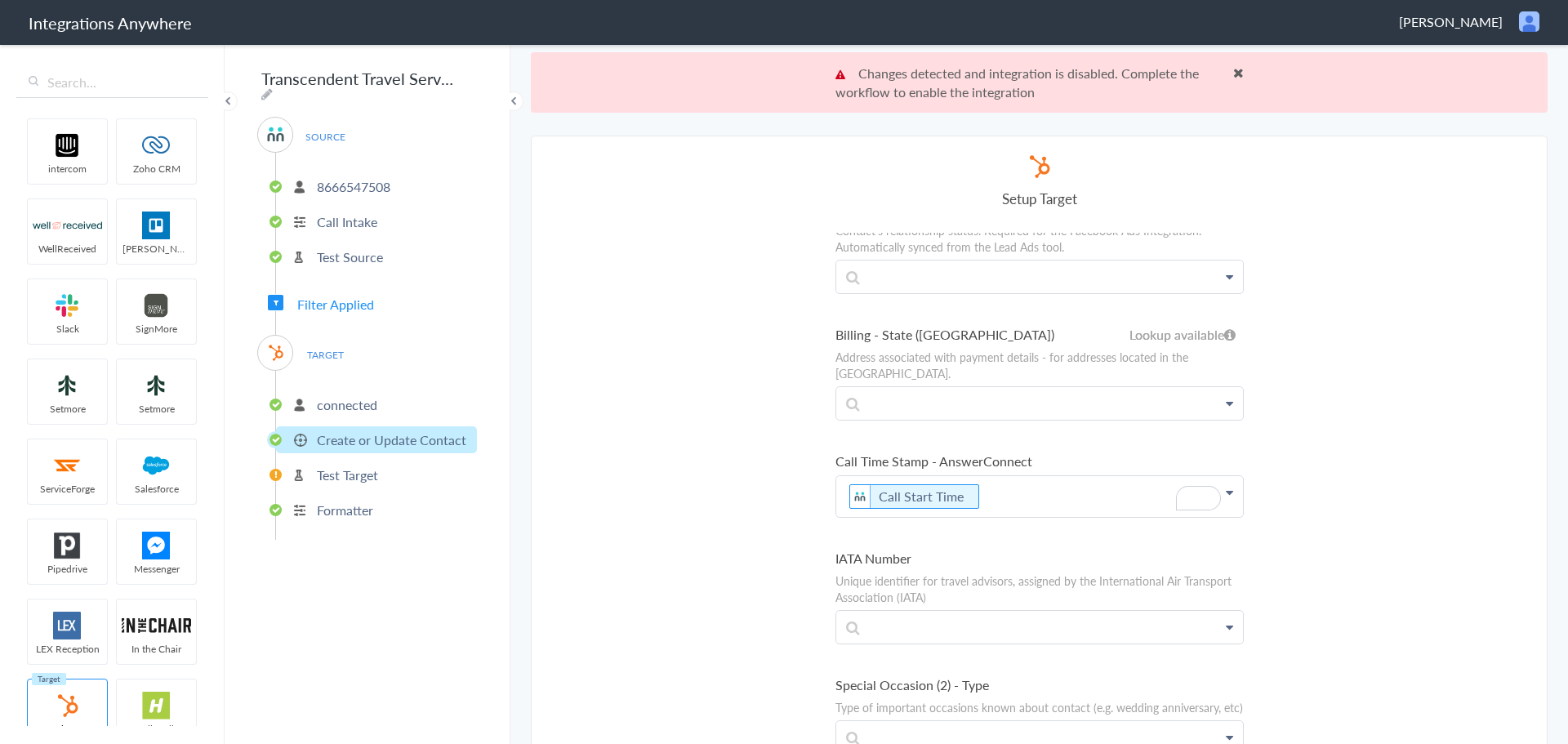
click at [1002, 476] on p "Call Start Time" at bounding box center [1040, 497] width 406 height 41
click at [1024, 476] on p "Call Start Time" at bounding box center [1040, 497] width 406 height 41
click at [0, 0] on icon "To enrich screen reader interactions, please activate Accessibility in Grammarl…" at bounding box center [0, 0] width 0 height 0
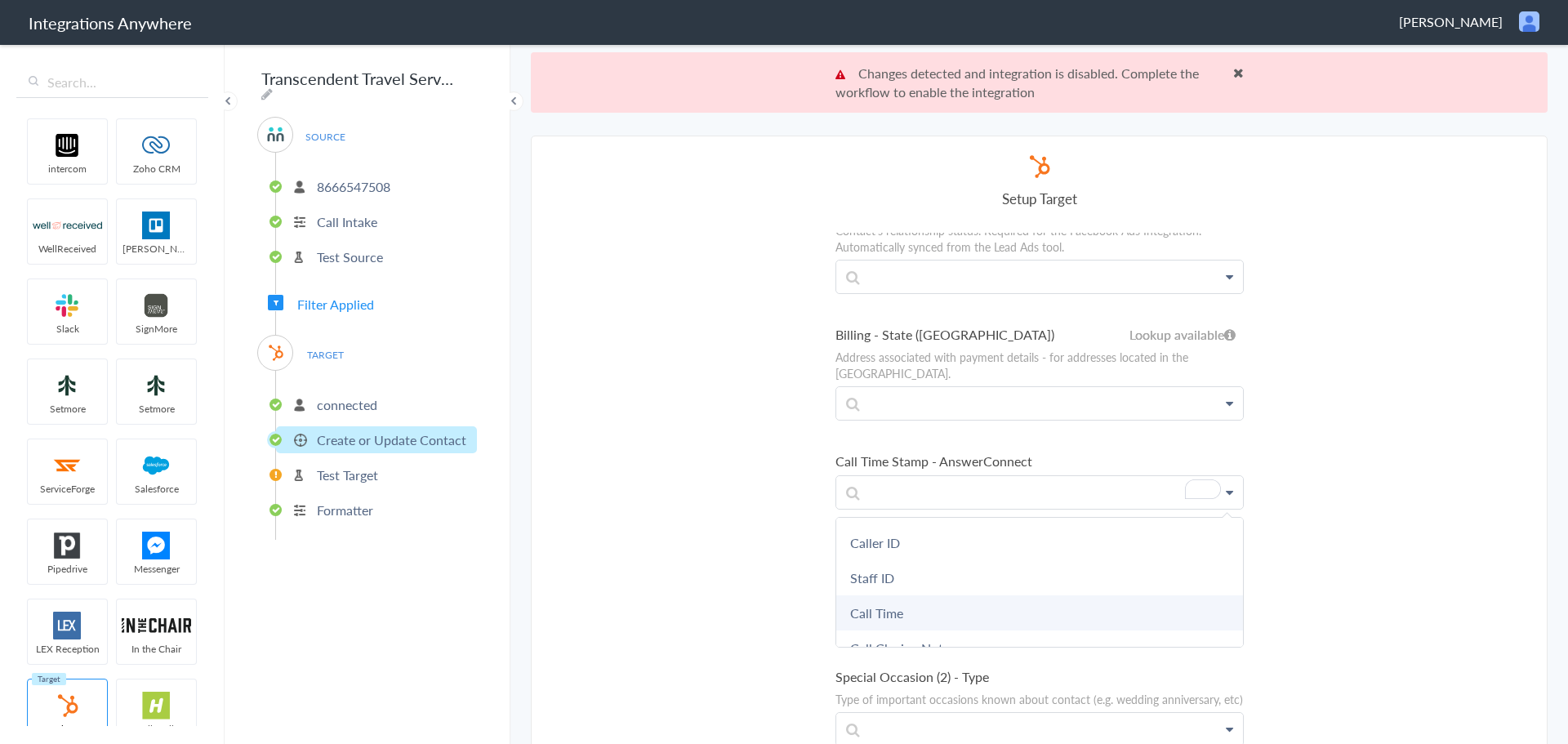
click at [1015, 595] on link "Call Time" at bounding box center [1040, 613] width 406 height 35
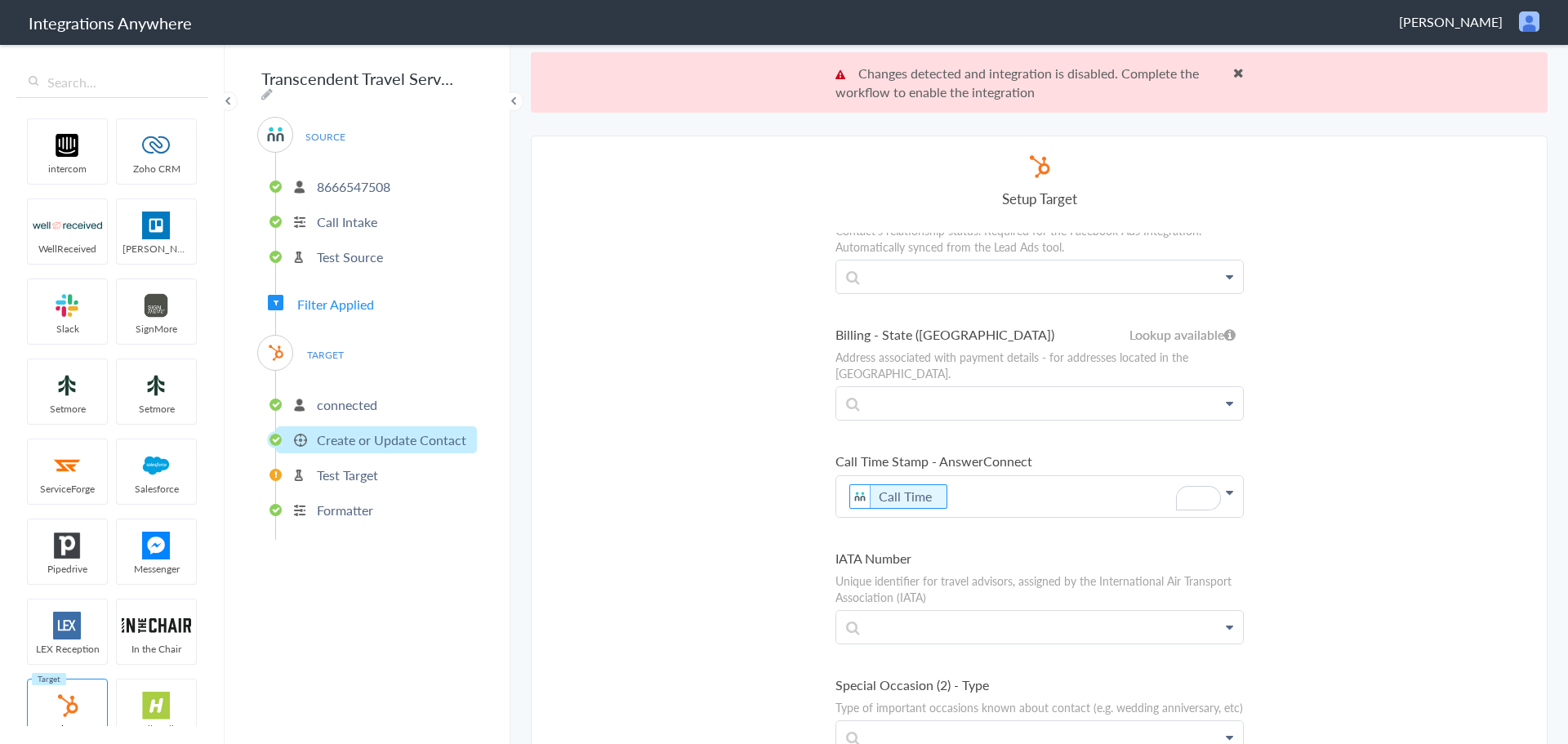
click at [766, 498] on section "Select Account 8666547508 Rename Delete (a year ago) 8666547508 Rename Delete (…" at bounding box center [1039, 470] width 1017 height 668
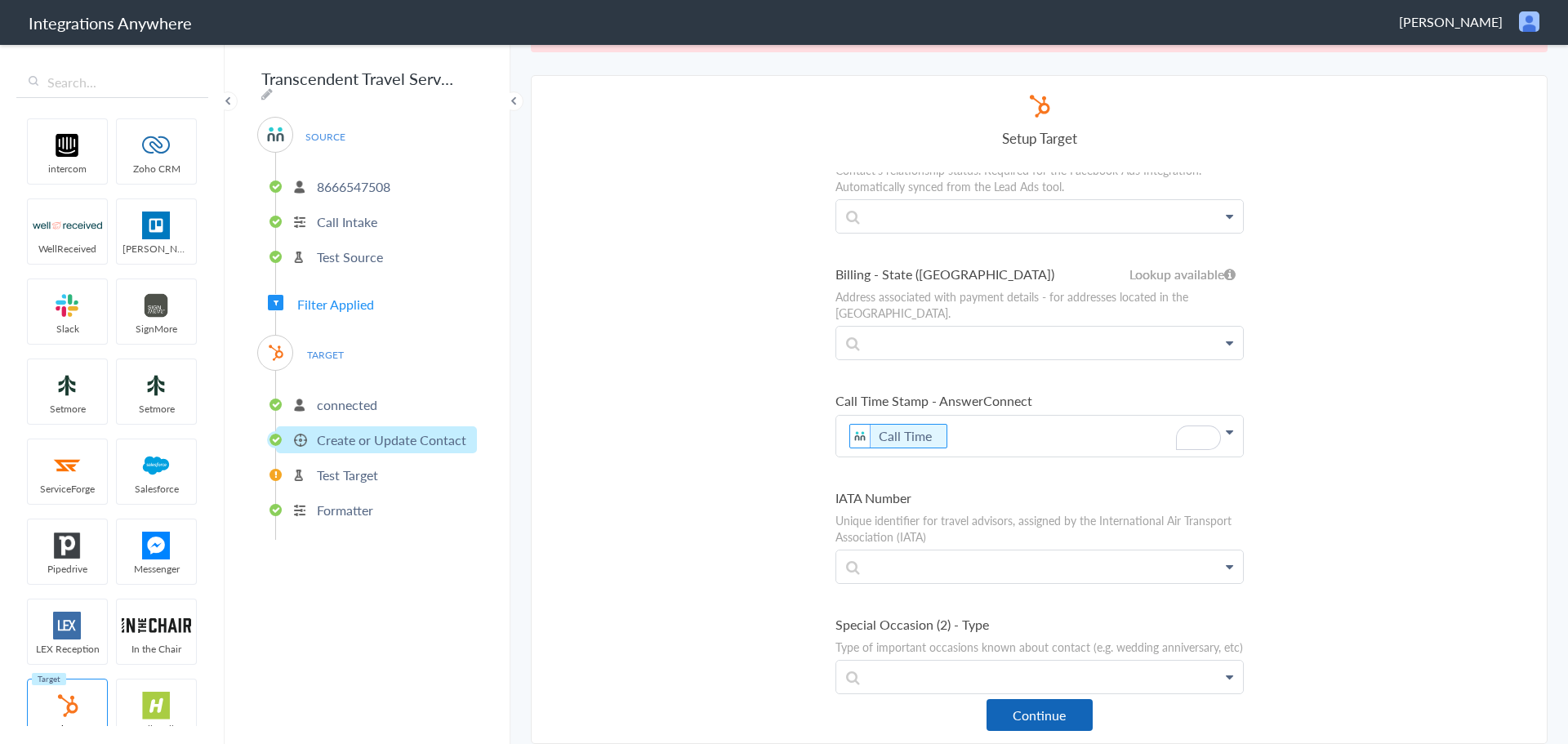
click at [1054, 707] on button "Continue" at bounding box center [1039, 714] width 106 height 31
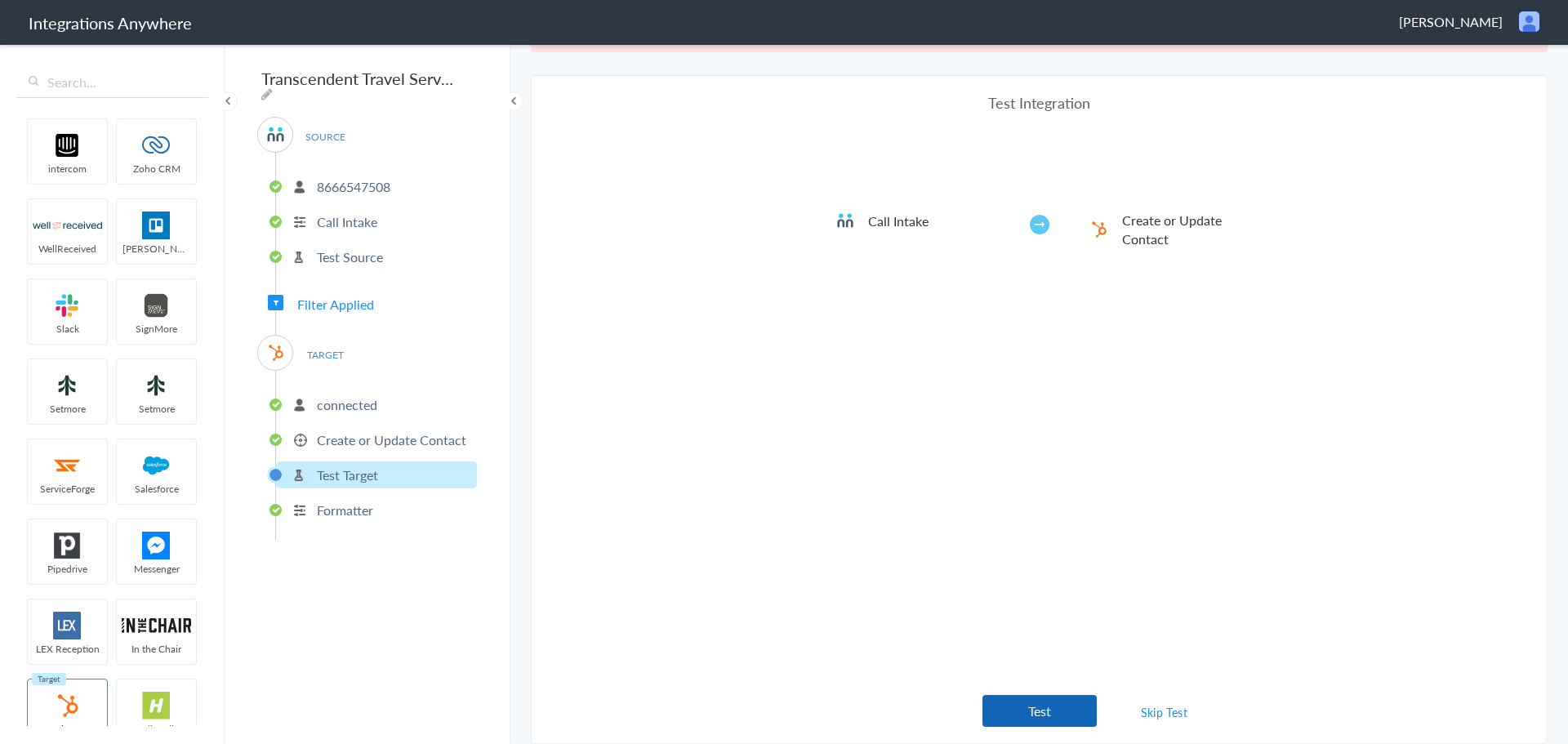
click at [1039, 707] on button "Test" at bounding box center [1040, 711] width 115 height 31
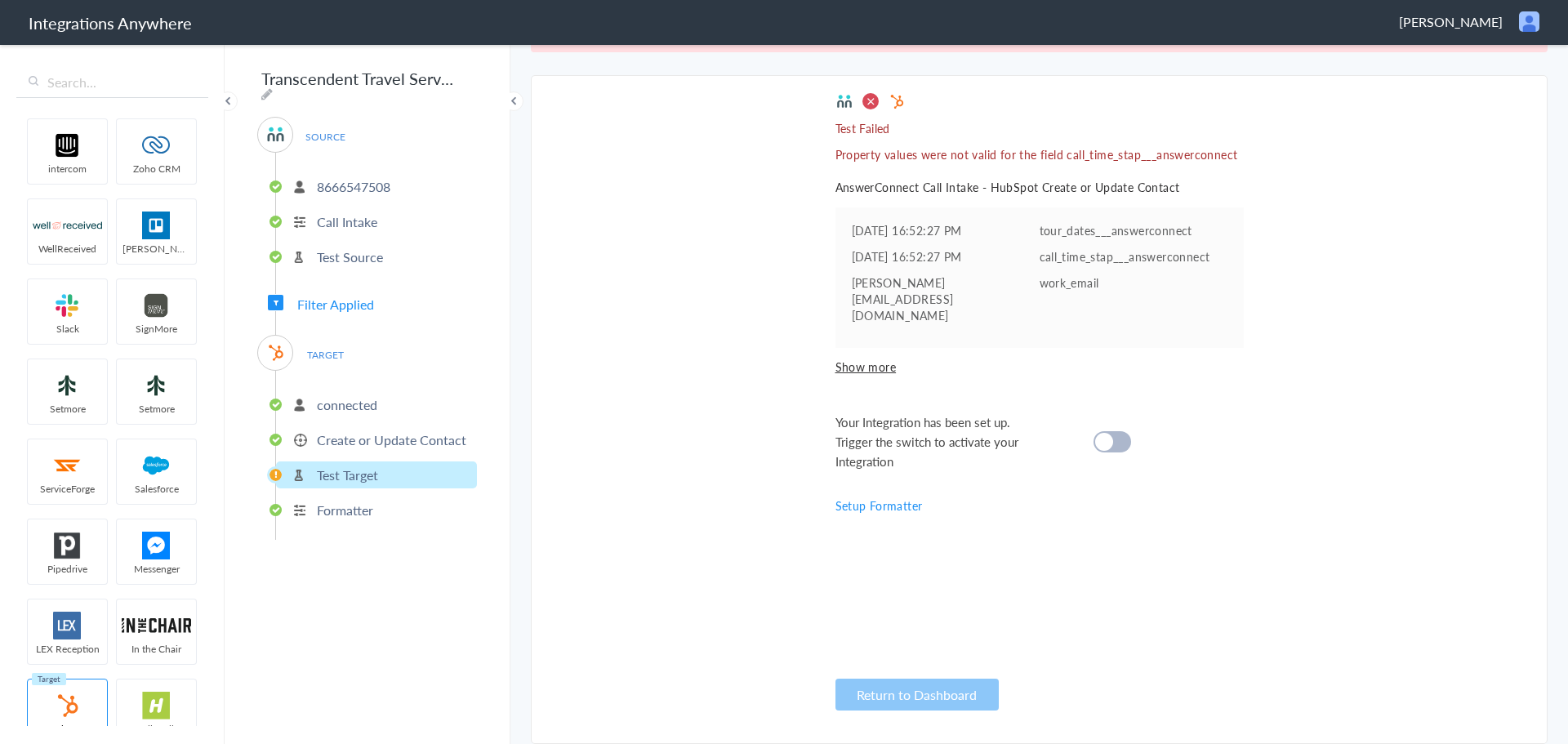
click at [373, 430] on p "Create or Update Contact" at bounding box center [392, 439] width 150 height 18
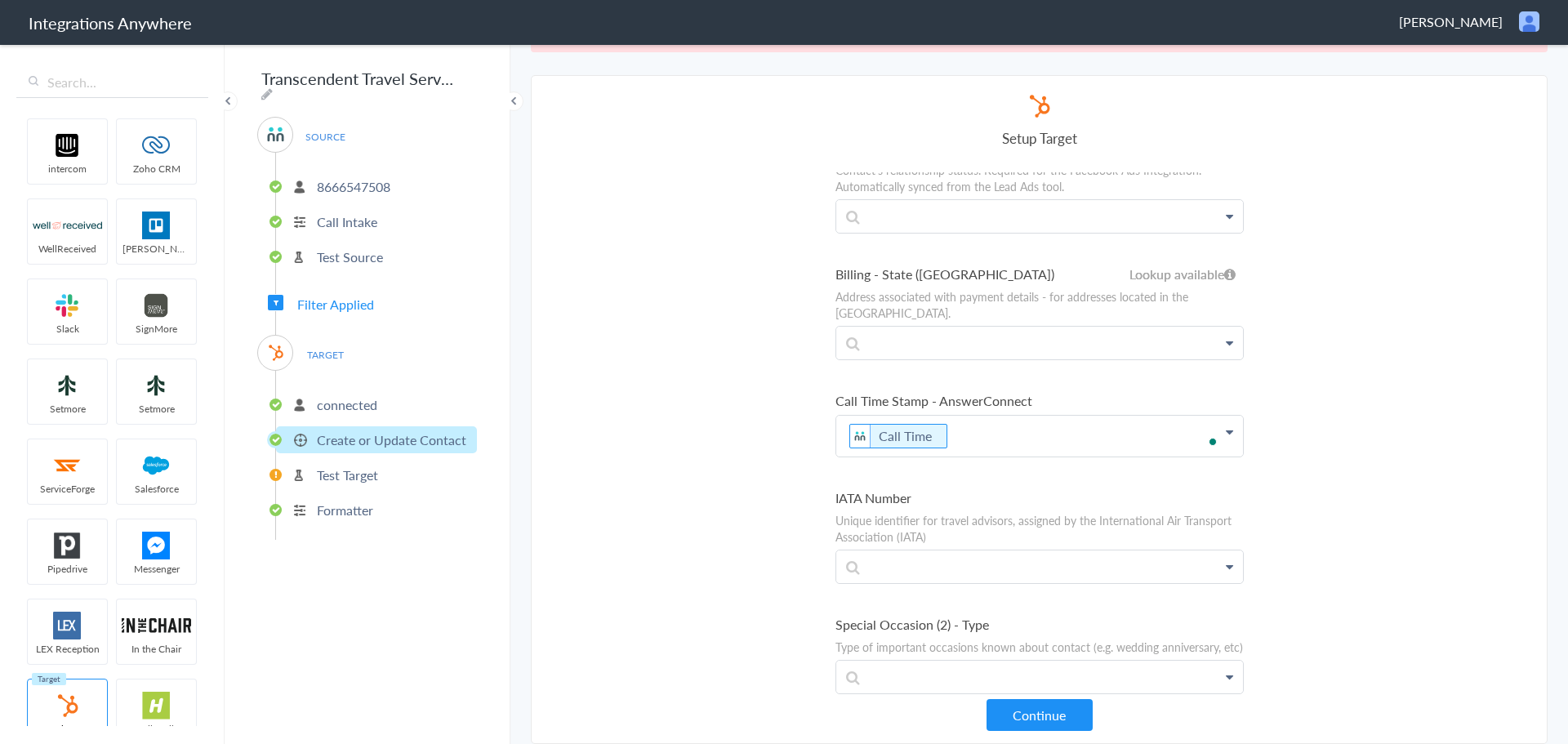
scroll to position [355, 0]
click at [938, 426] on icon "To enrich screen reader interactions, please activate Accessibility in Grammarl…" at bounding box center [947, 437] width 18 height 20
click at [756, 426] on section "Select Account 8666547508 Rename Delete (a year ago) 8666547508 Rename Delete (…" at bounding box center [1039, 409] width 1017 height 668
click at [1016, 713] on button "Continue" at bounding box center [1039, 714] width 106 height 31
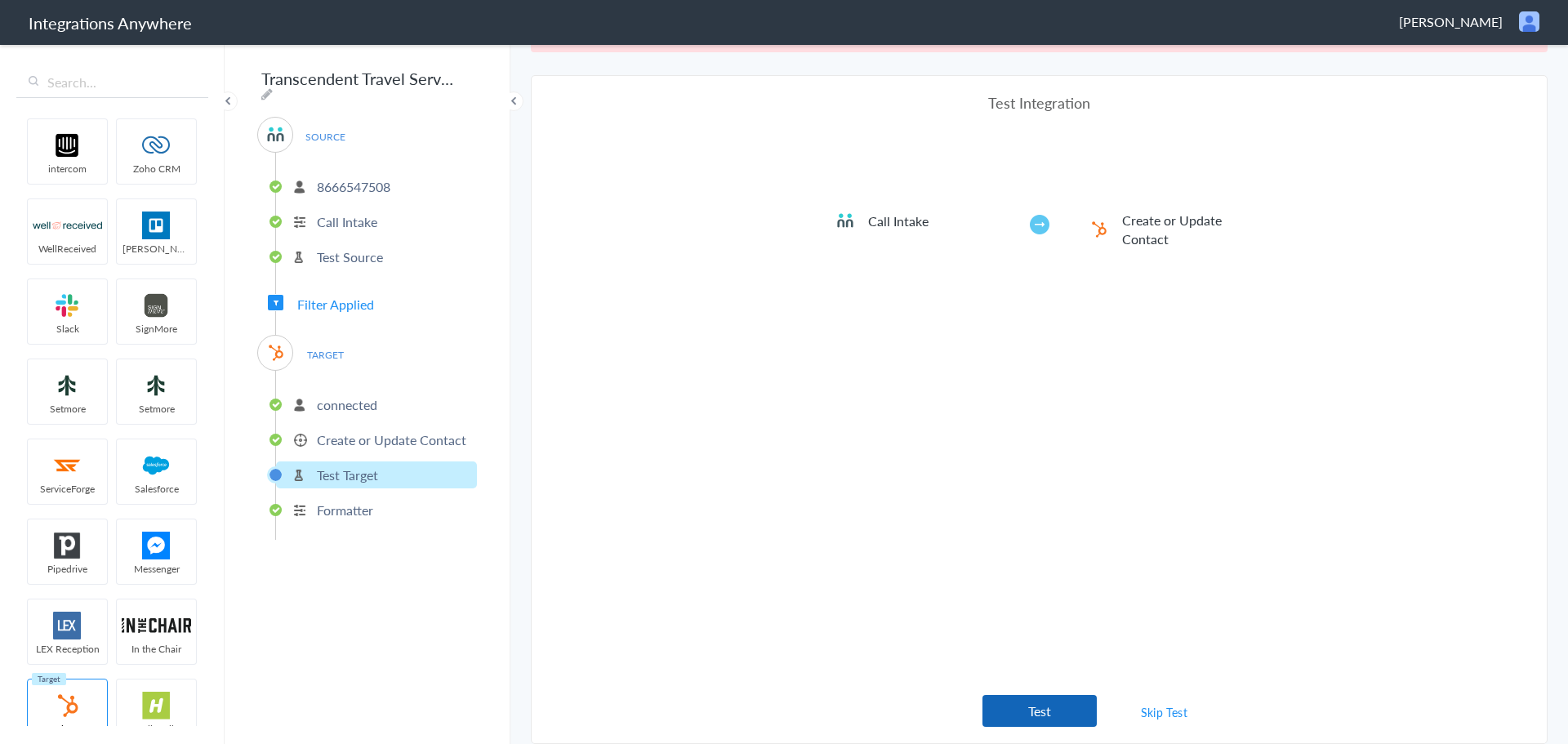
scroll to position [315, 0]
click at [1013, 714] on button "Test" at bounding box center [1040, 711] width 115 height 31
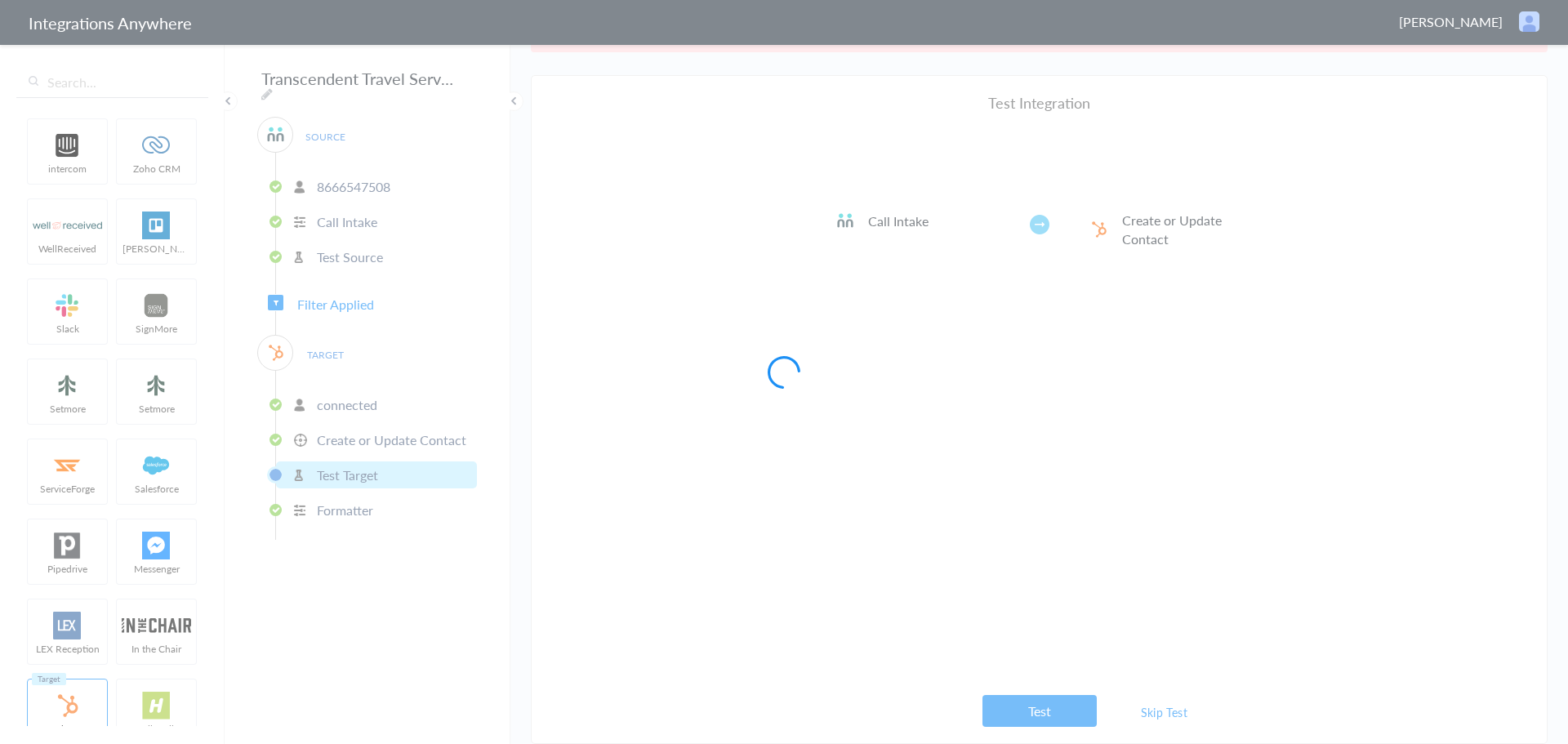
scroll to position [0, 0]
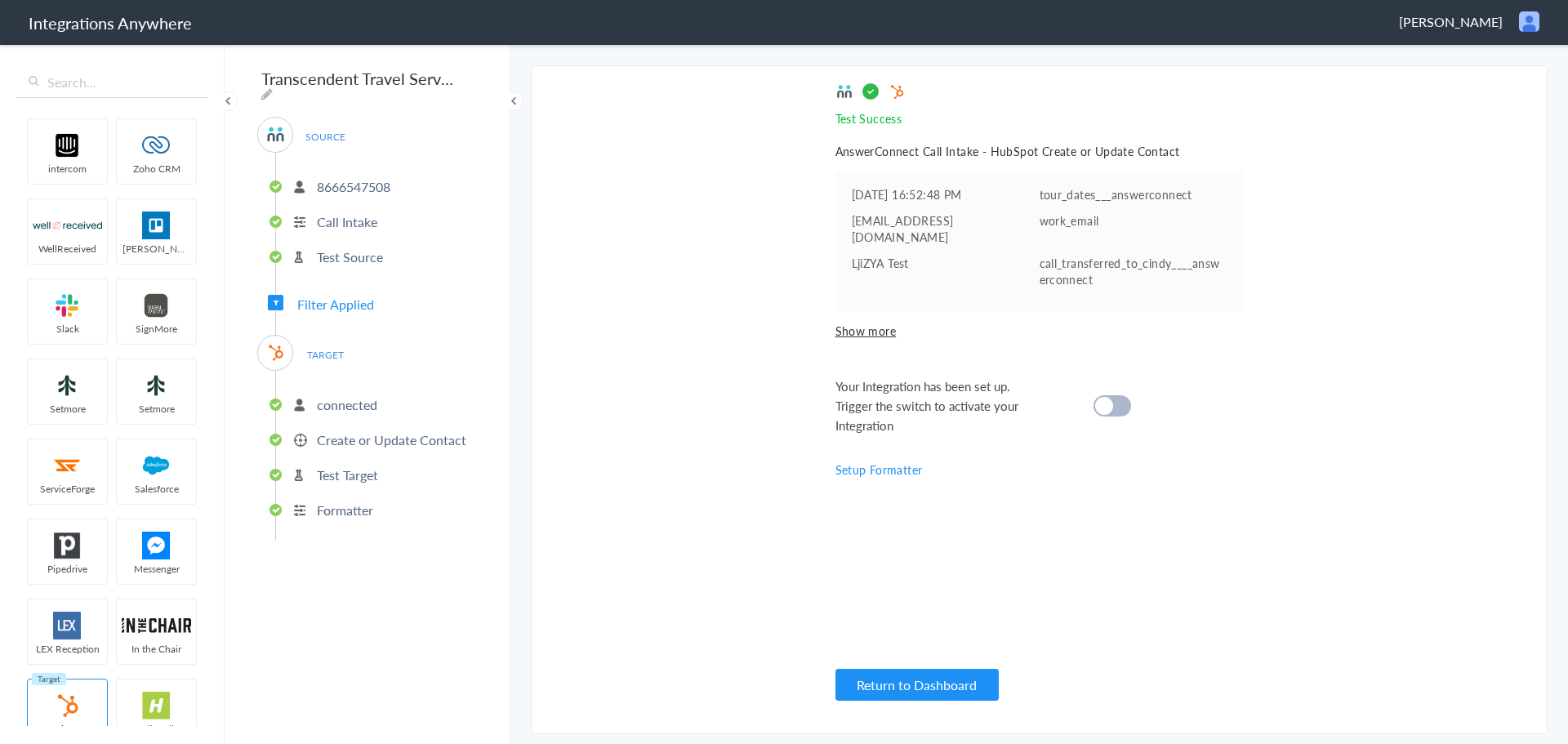
click at [1102, 397] on cite at bounding box center [1104, 405] width 18 height 18
click at [911, 680] on button "Return to Dashboard" at bounding box center [917, 684] width 163 height 31
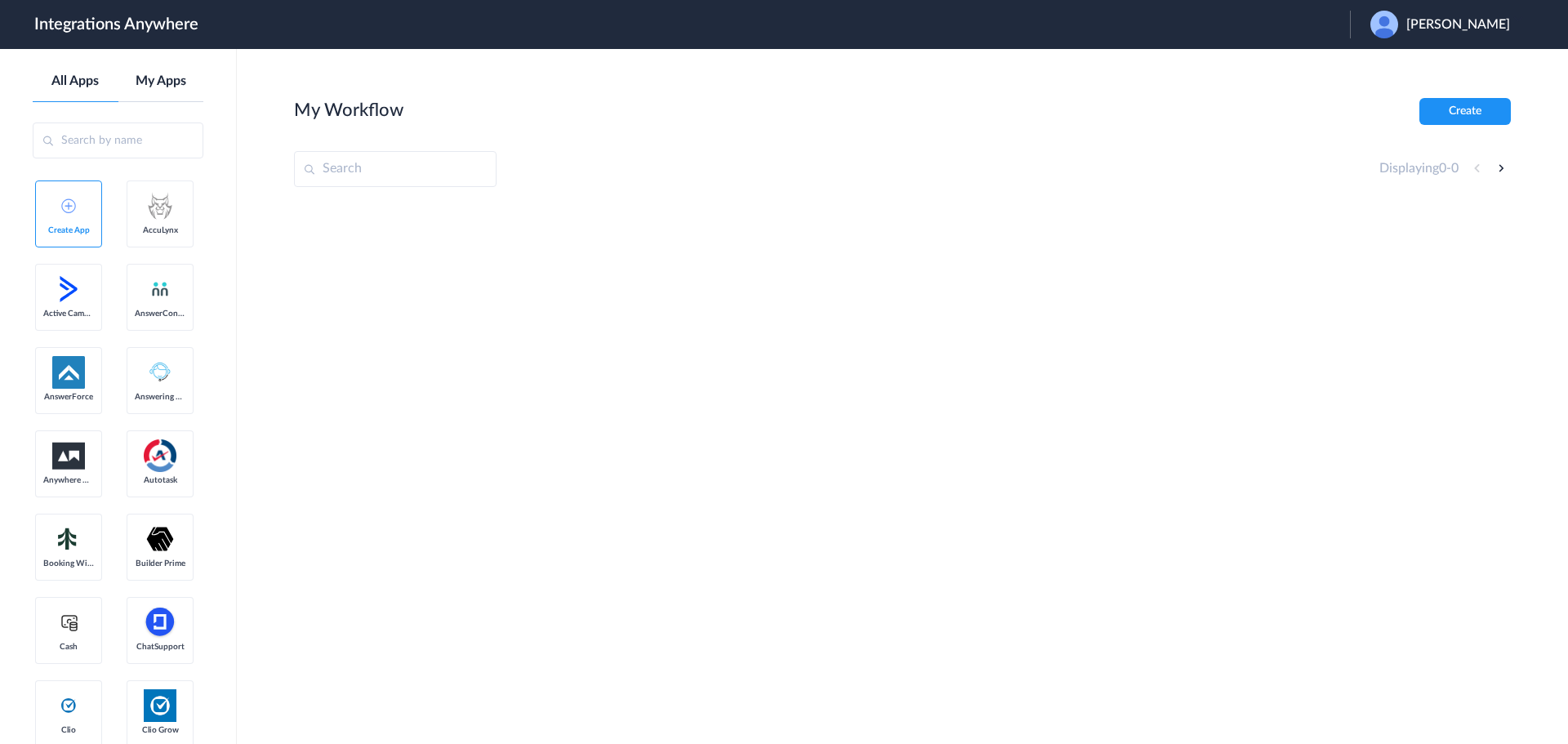
click at [149, 80] on link "My Apps" at bounding box center [161, 81] width 86 height 16
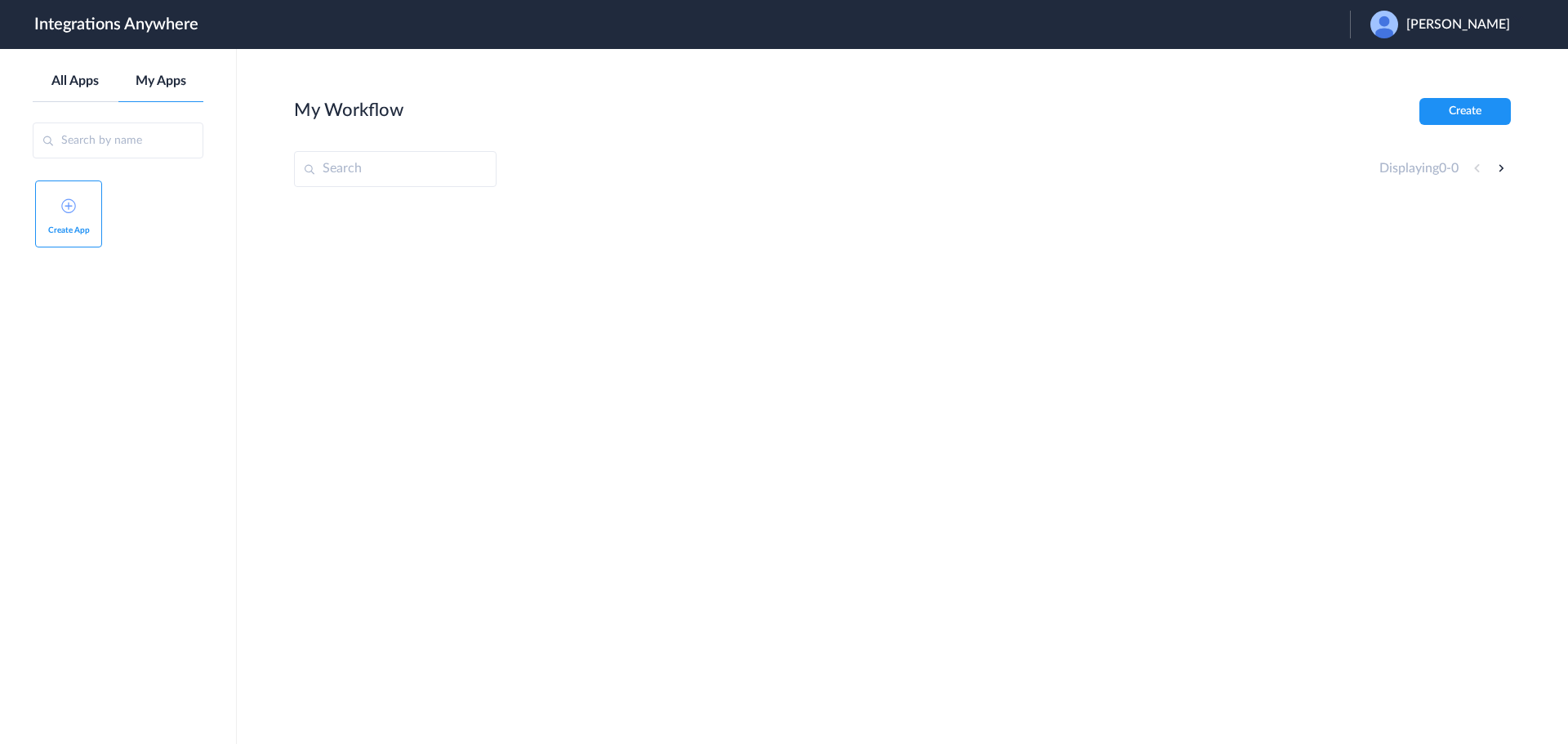
click at [82, 80] on link "All Apps" at bounding box center [75, 81] width 86 height 16
